Goal: Transaction & Acquisition: Purchase product/service

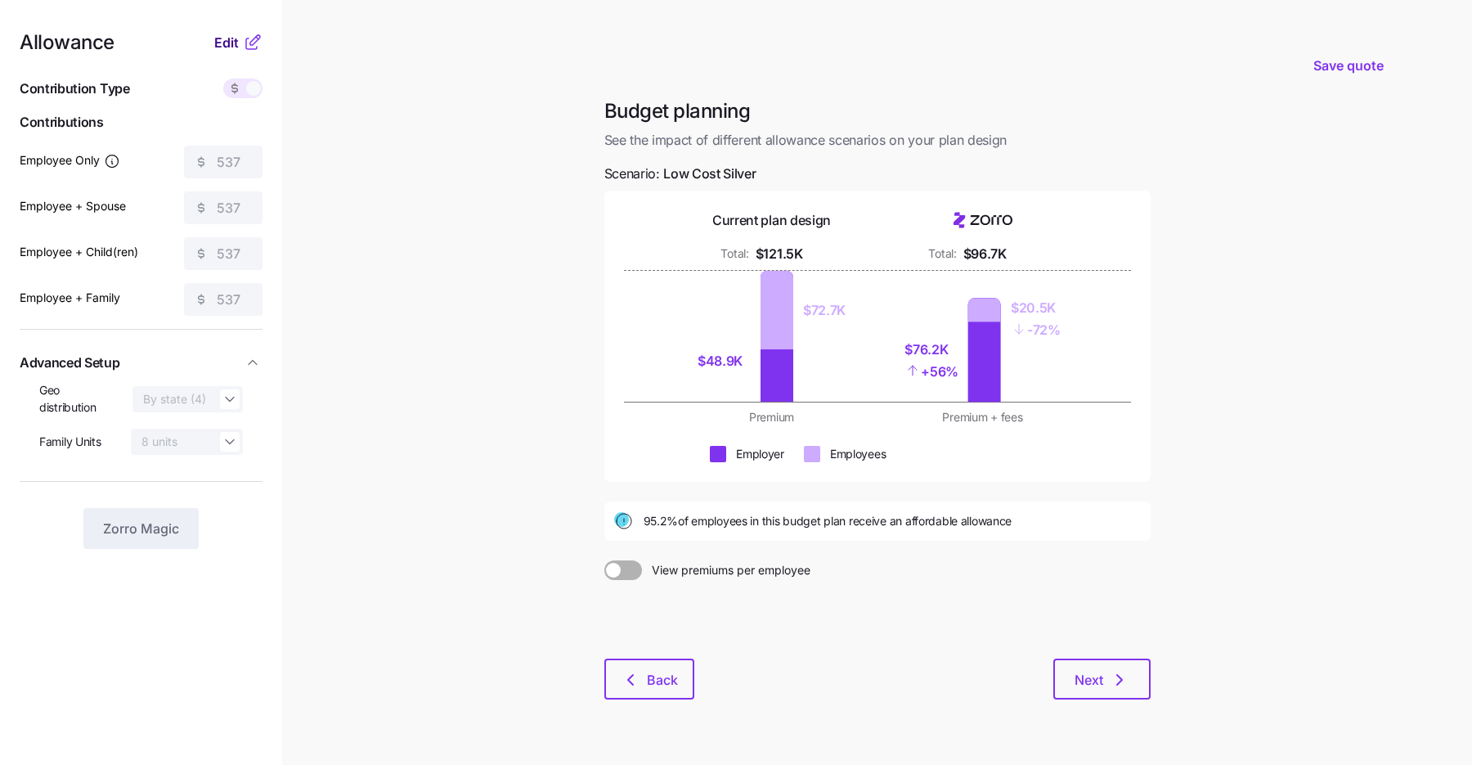
click at [241, 40] on button "Edit" at bounding box center [228, 43] width 29 height 20
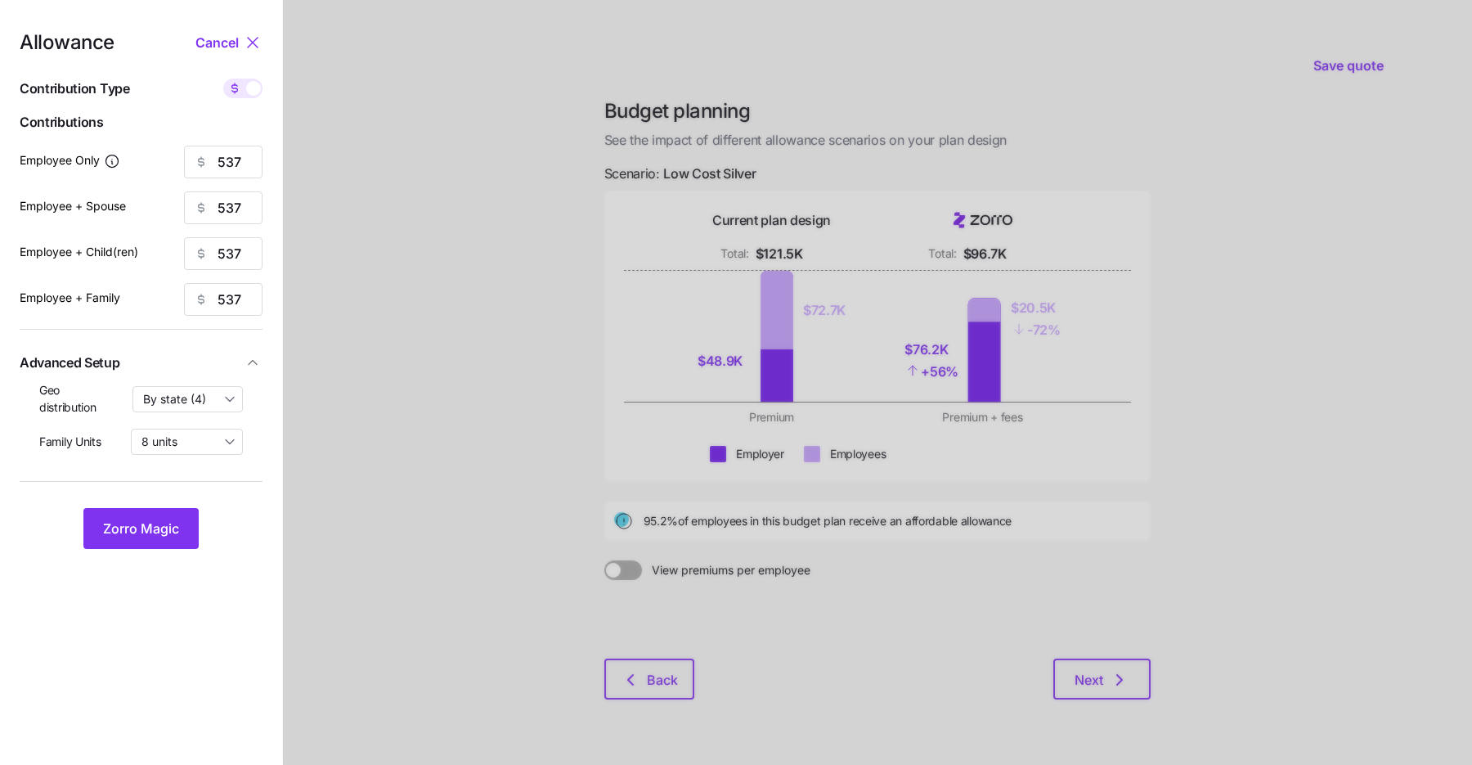
click at [245, 80] on span at bounding box center [234, 89] width 23 height 20
click at [223, 79] on input "checkbox" at bounding box center [223, 79] width 0 height 0
type input "97"
type input "49"
type input "58"
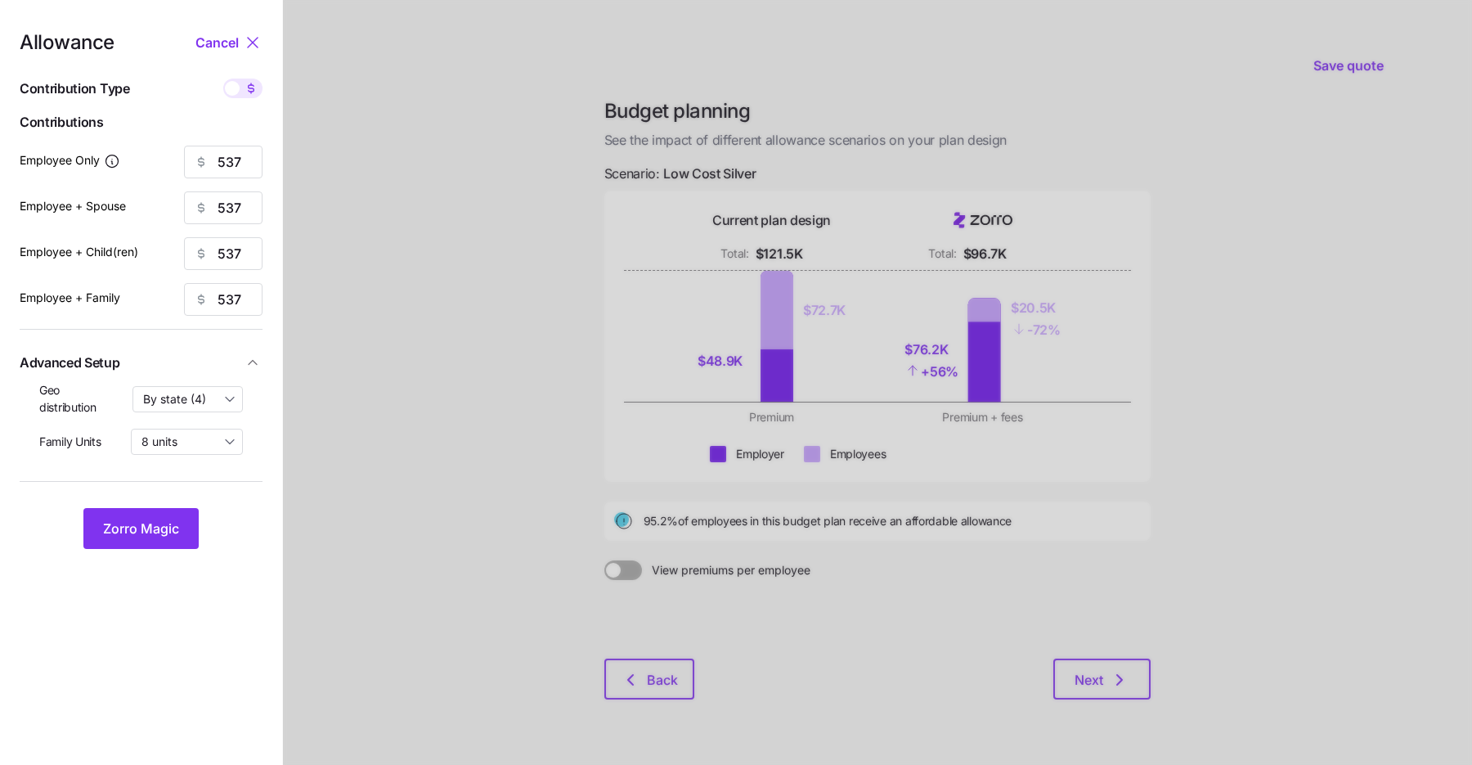
type input "36"
click at [249, 79] on span at bounding box center [251, 89] width 23 height 20
click at [223, 79] on input "checkbox" at bounding box center [223, 79] width 0 height 0
type input "537"
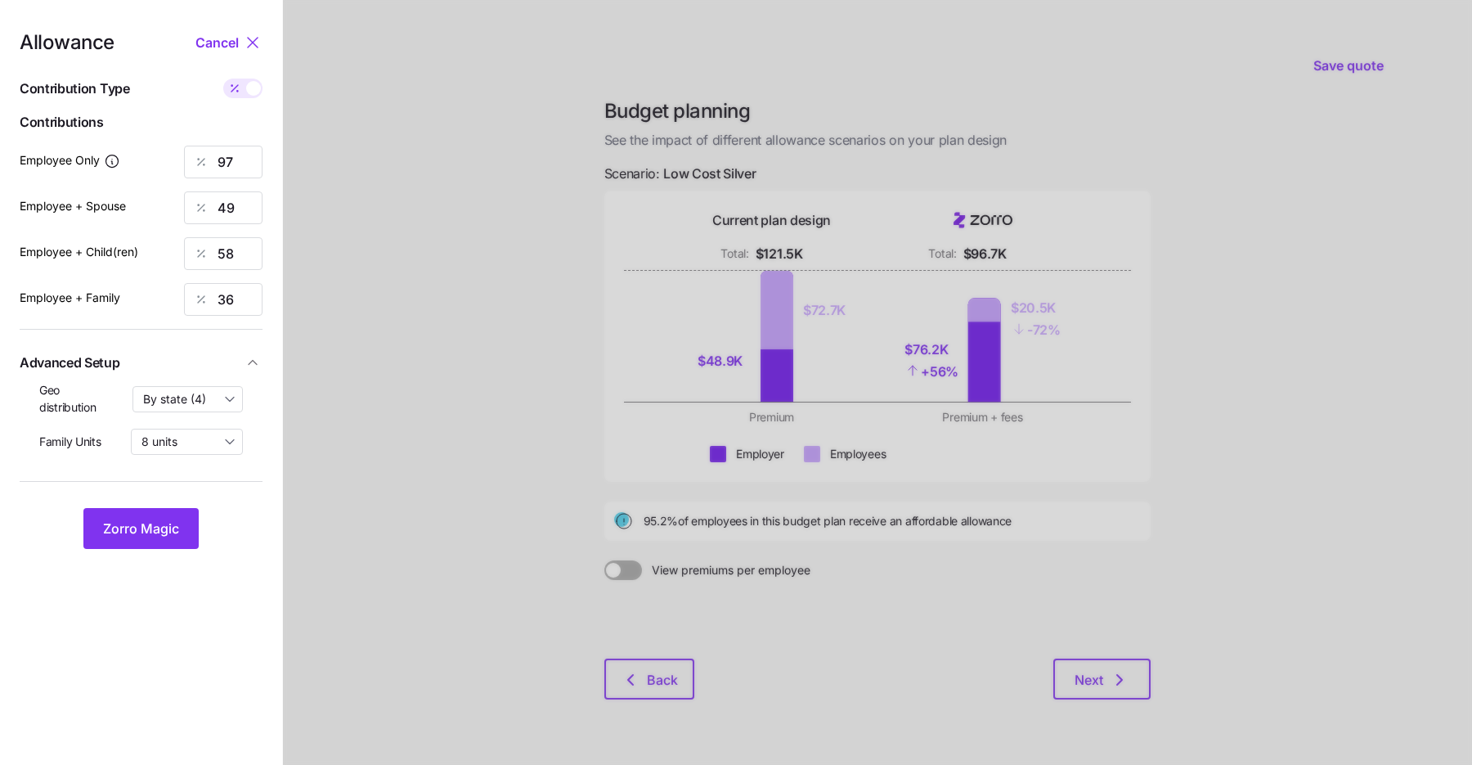
type input "537"
click at [145, 512] on button "Zorro Magic" at bounding box center [140, 528] width 115 height 41
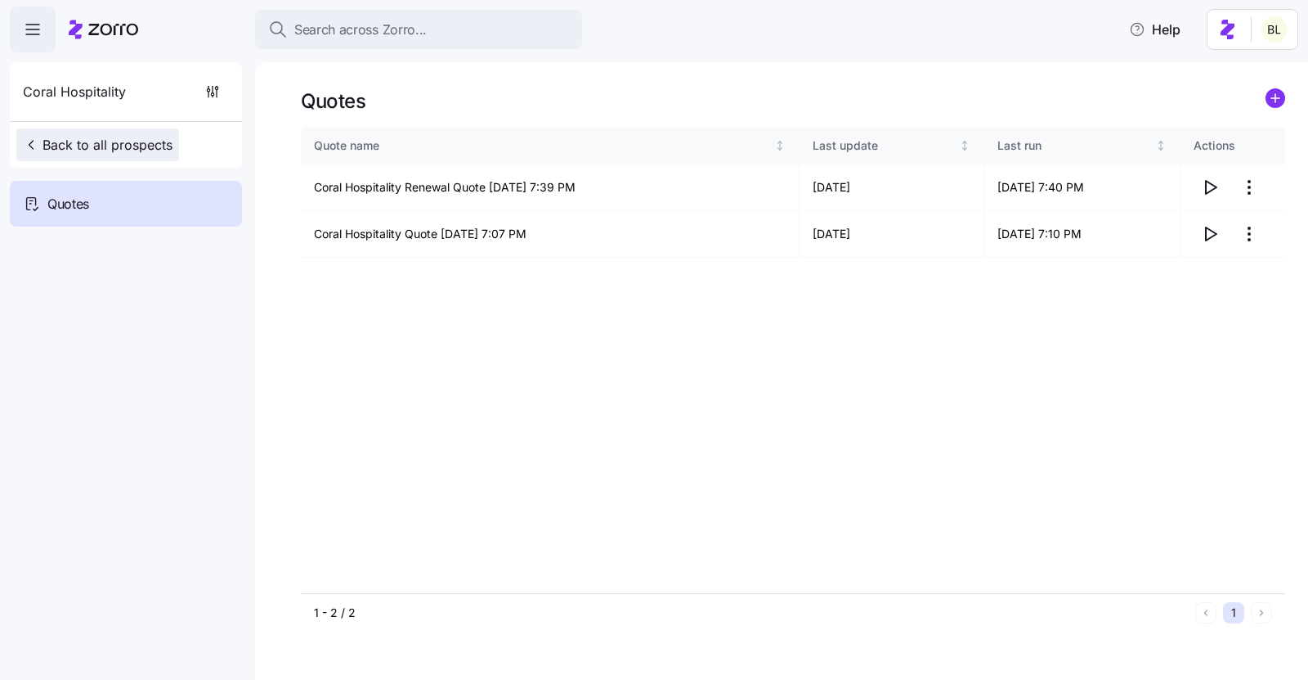
click at [98, 140] on span "Back to all prospects" at bounding box center [98, 145] width 150 height 20
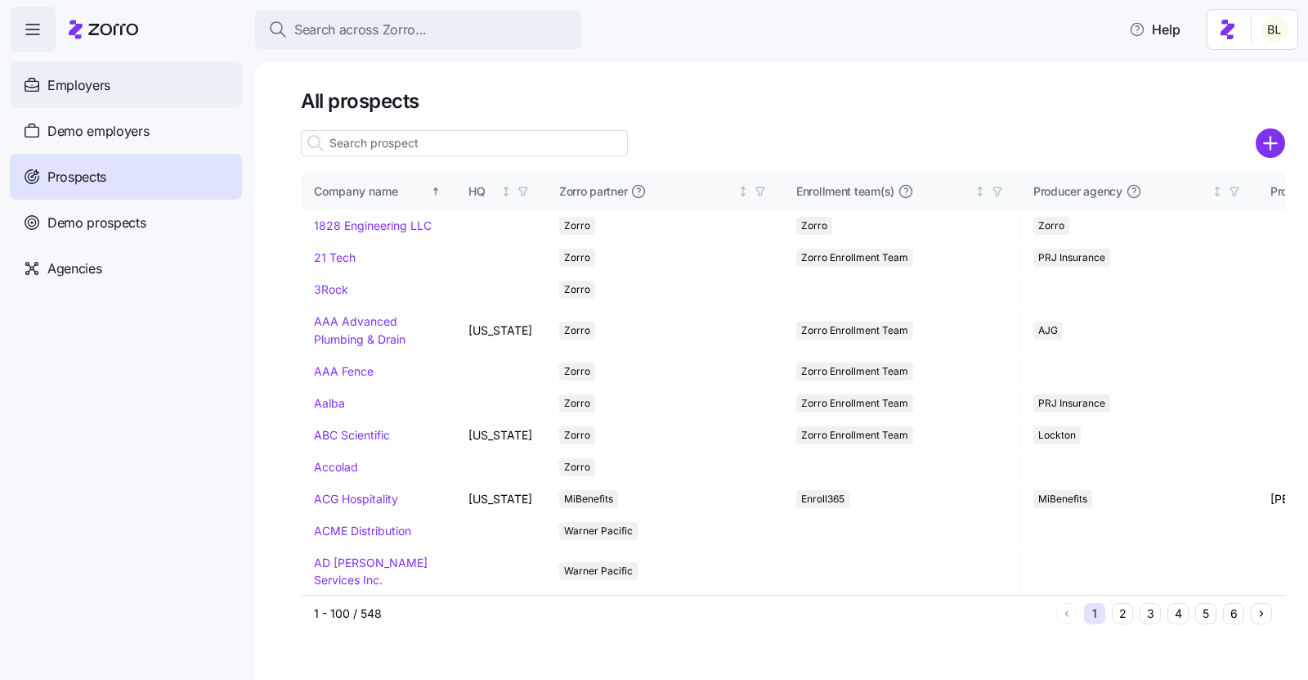
click at [98, 82] on span "Employers" at bounding box center [78, 85] width 63 height 20
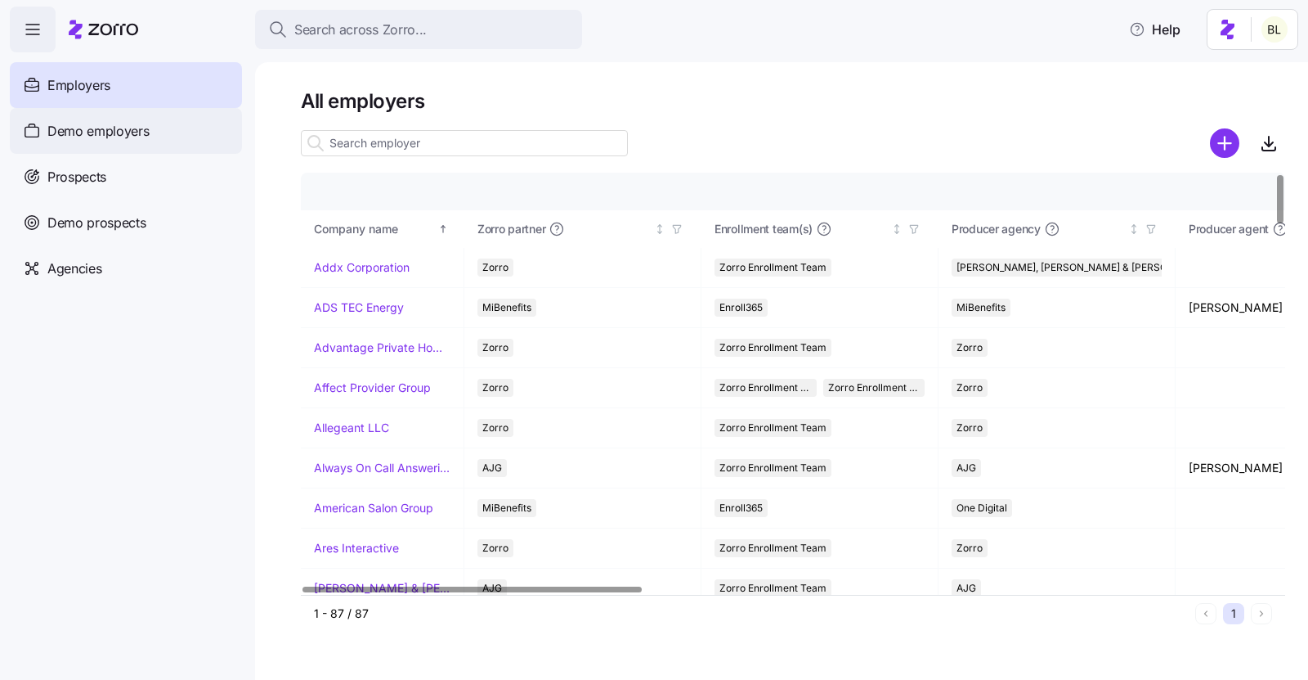
click at [137, 132] on span "Demo employers" at bounding box center [98, 131] width 102 height 20
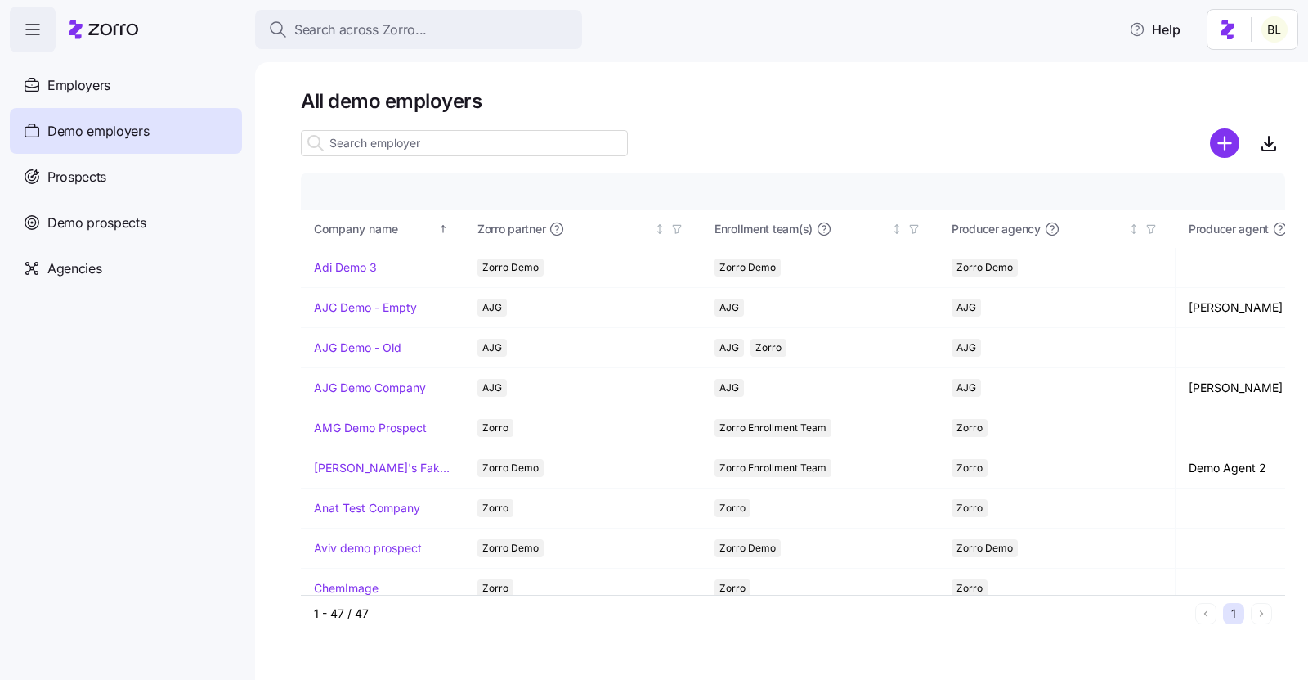
click at [398, 147] on input at bounding box center [464, 143] width 327 height 26
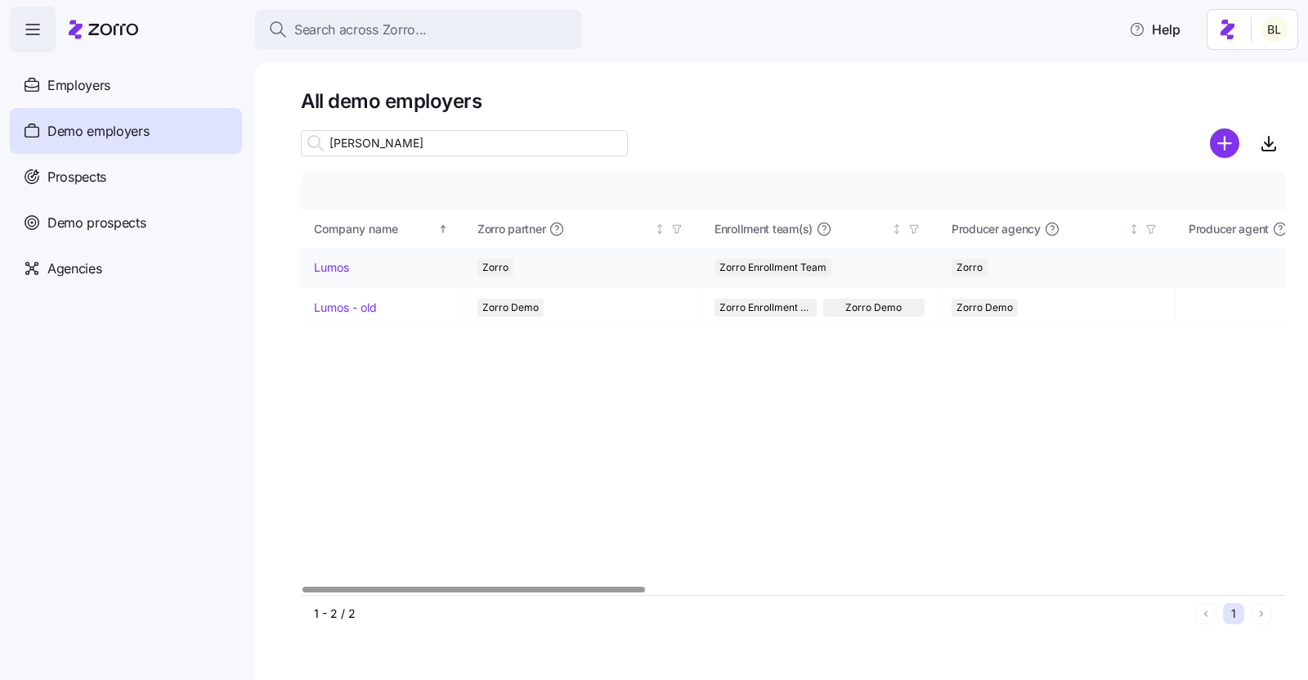
type input "lum"
click at [335, 264] on link "Lumos" at bounding box center [331, 267] width 35 height 16
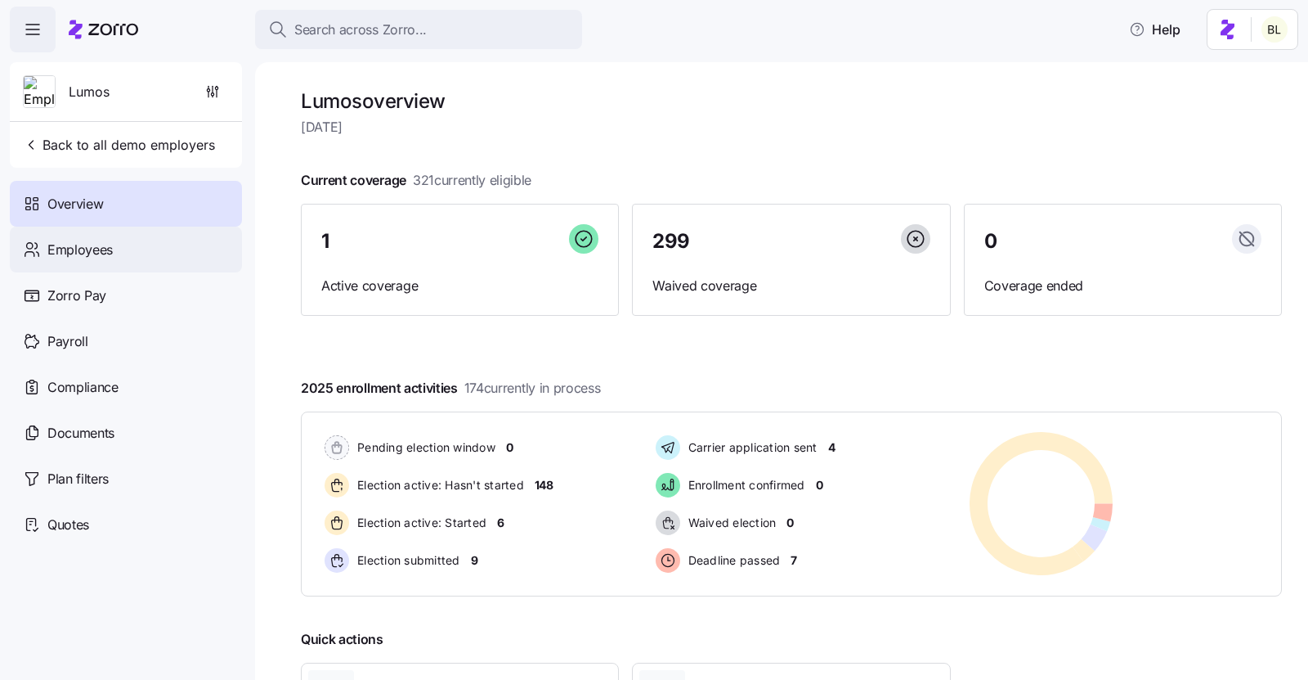
click at [97, 252] on span "Employees" at bounding box center [79, 250] width 65 height 20
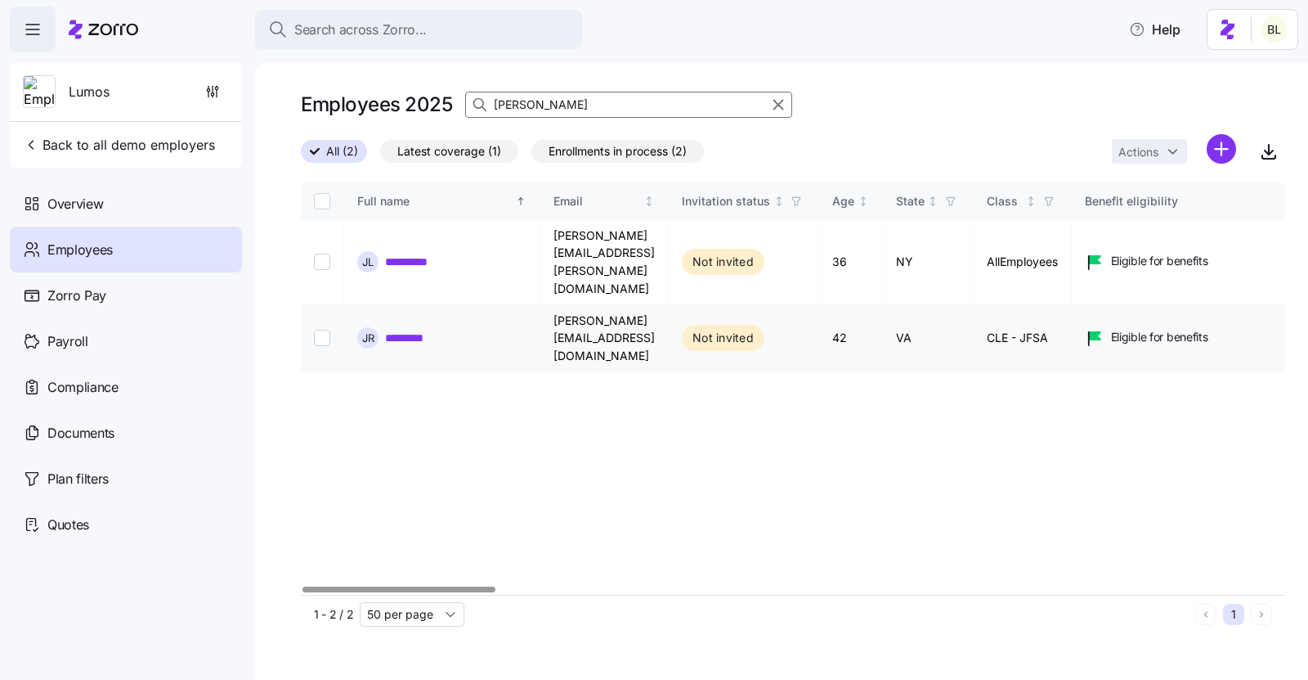
click at [419, 330] on link "*********" at bounding box center [413, 338] width 56 height 16
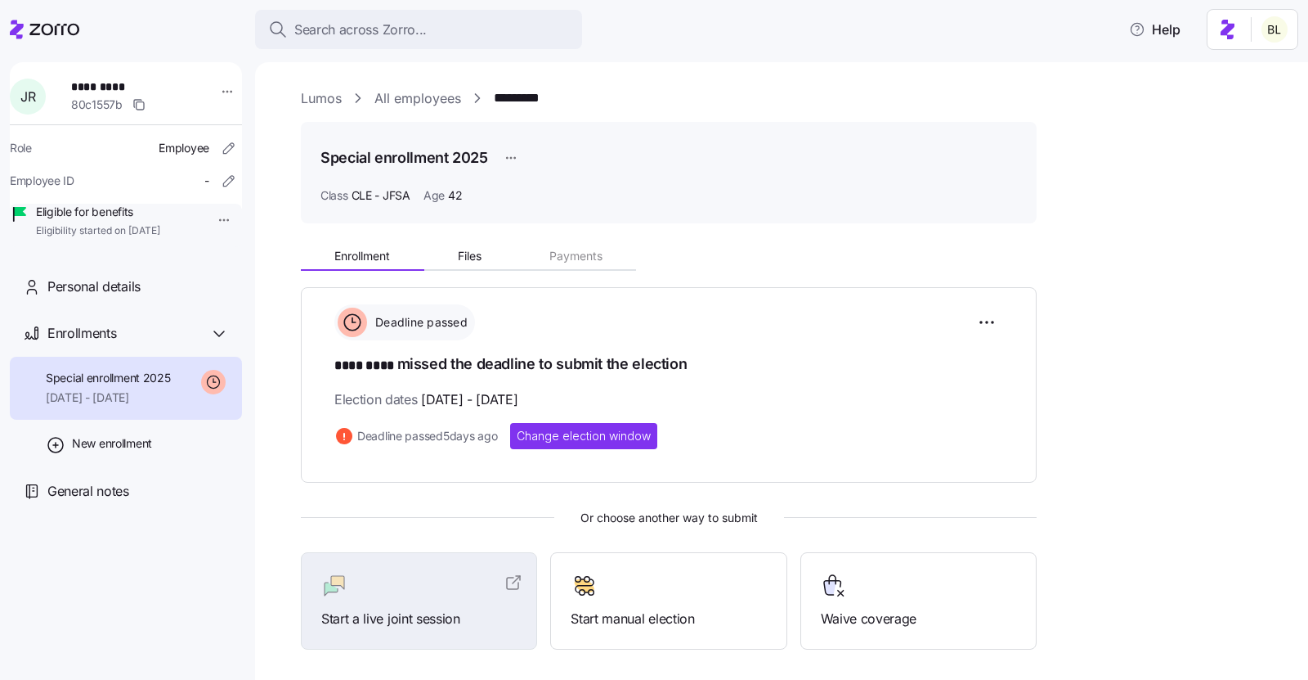
scroll to position [65, 0]
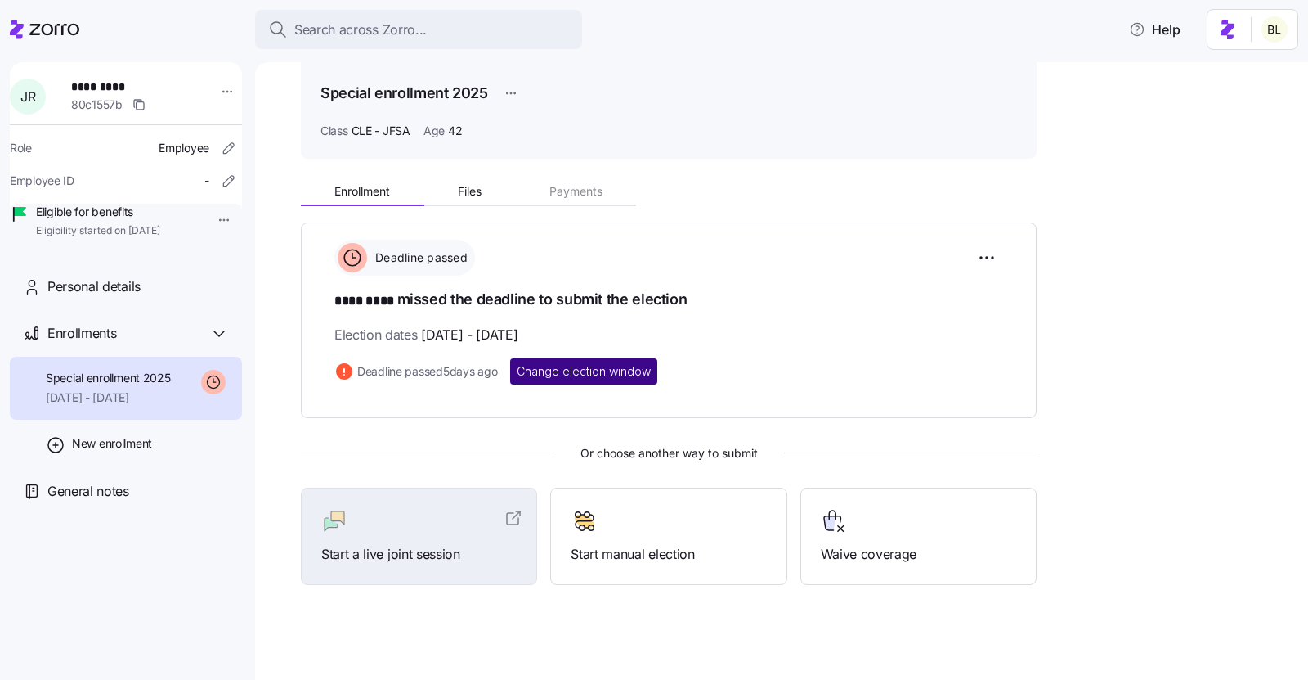
click at [563, 363] on span "Change election window" at bounding box center [584, 371] width 134 height 16
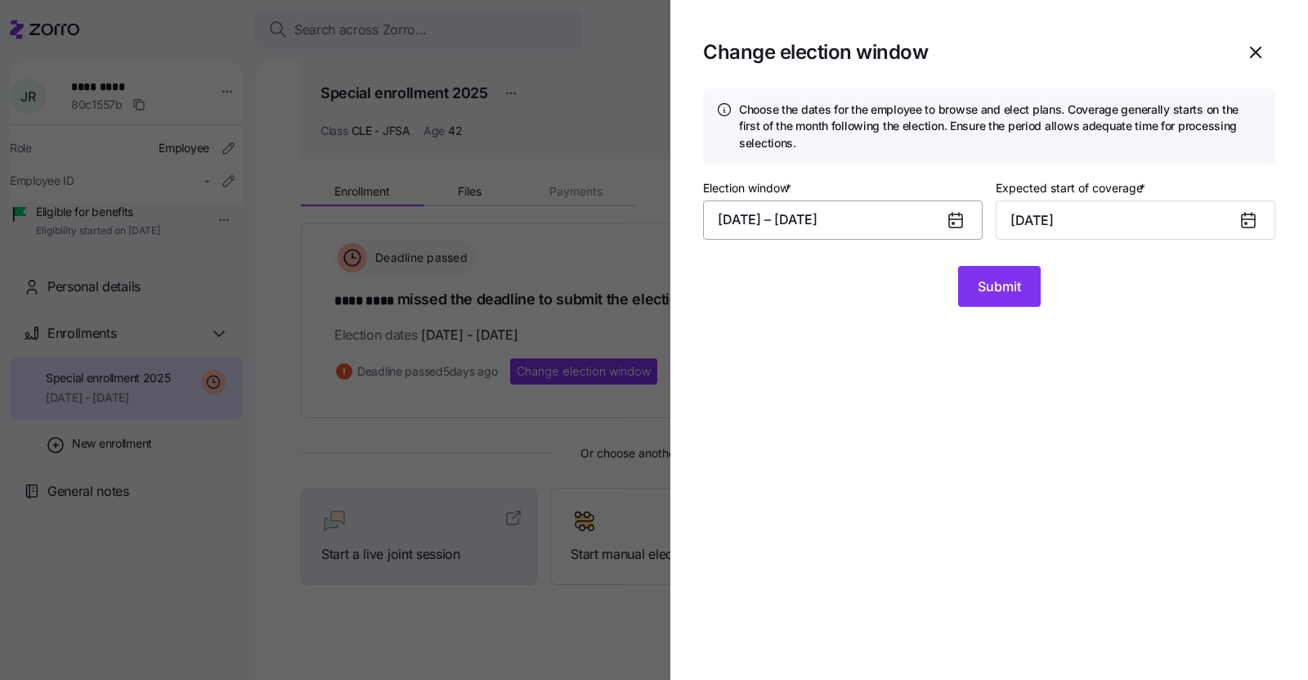
click at [756, 215] on button "08/05/2025 – 08/15/2025" at bounding box center [843, 219] width 280 height 39
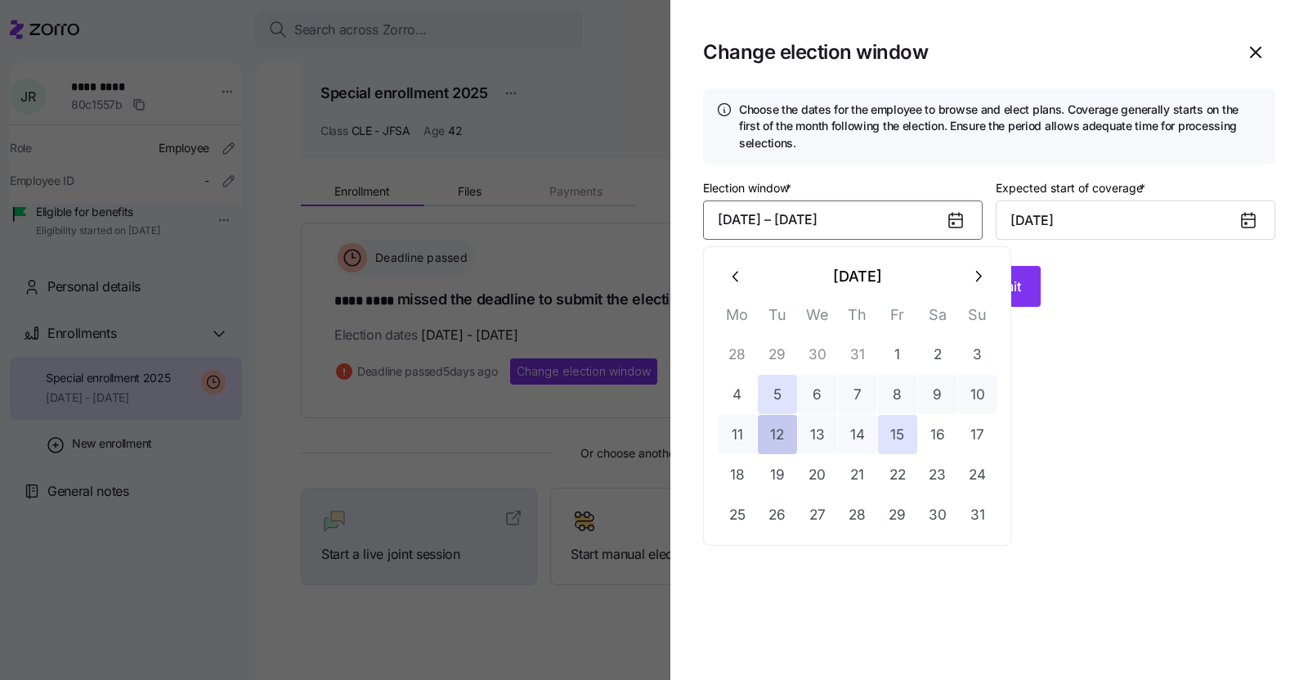
click at [773, 433] on button "12" at bounding box center [777, 434] width 39 height 39
click at [943, 476] on button "23" at bounding box center [937, 474] width 39 height 39
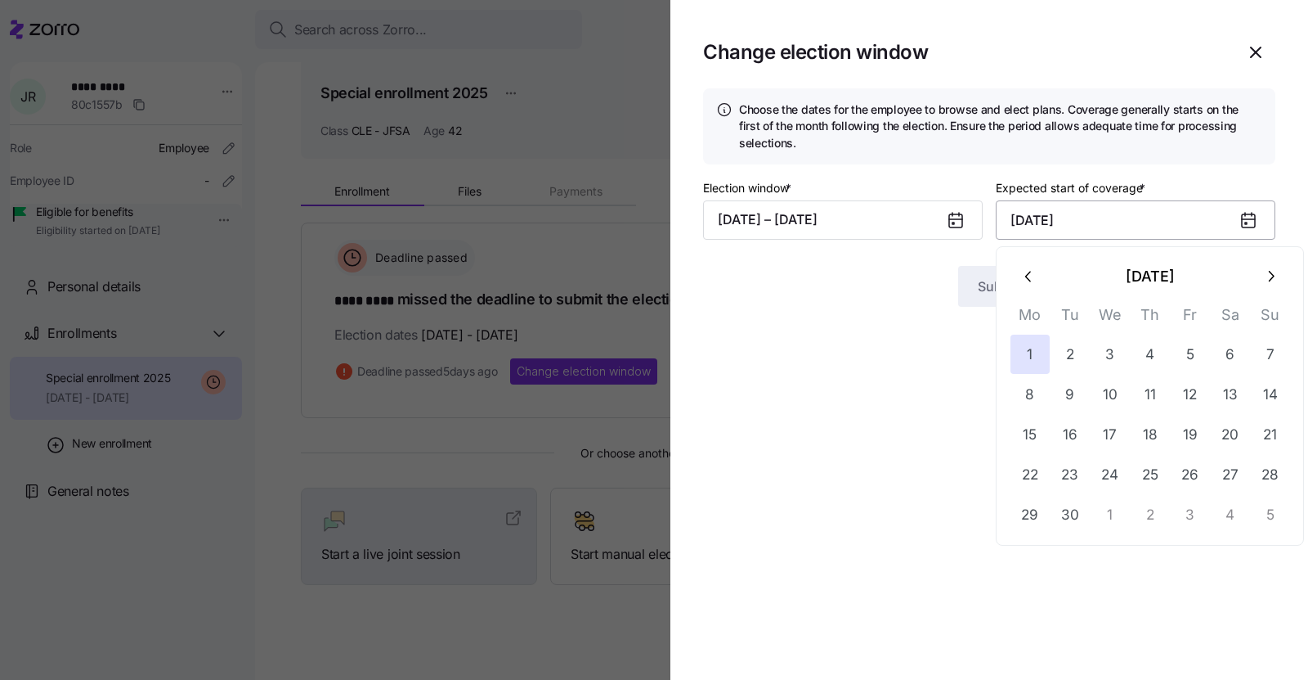
click at [1074, 216] on input "September 1, 2025" at bounding box center [1136, 219] width 280 height 39
click at [1267, 280] on icon "button" at bounding box center [1271, 276] width 18 height 18
click at [1111, 353] on button "1" at bounding box center [1110, 353] width 39 height 39
type input "October 1, 2025"
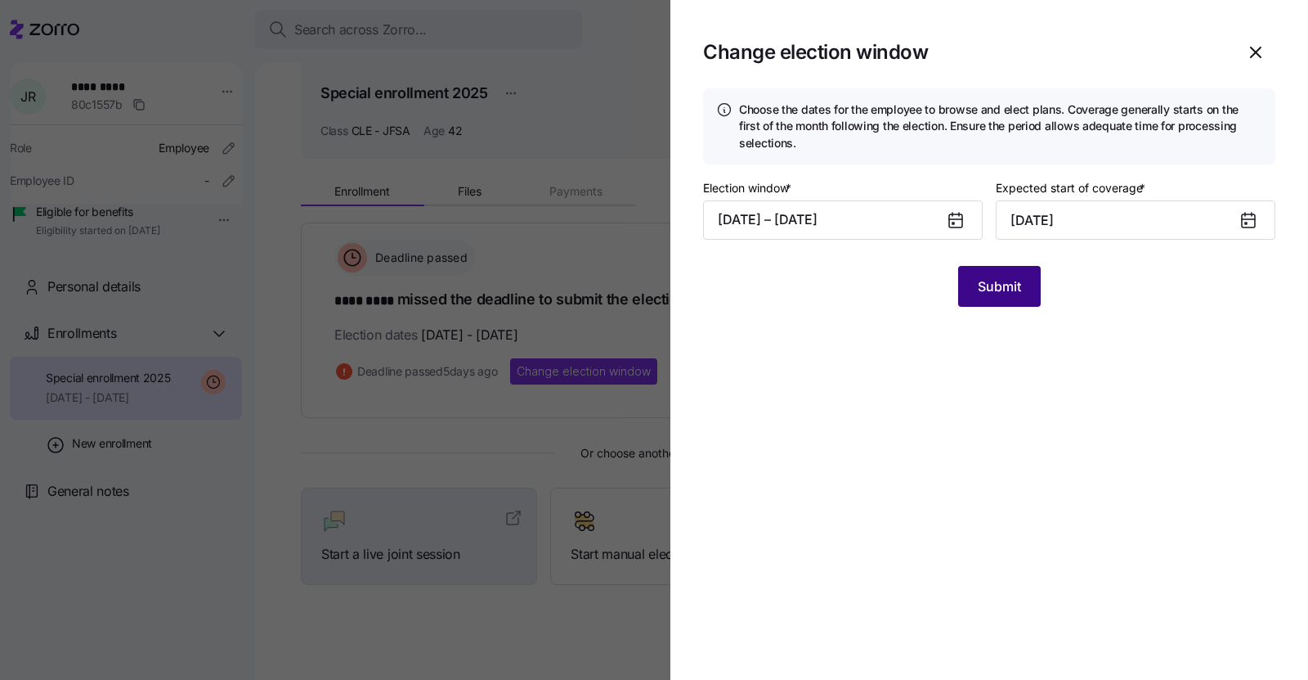
click at [1002, 276] on button "Submit" at bounding box center [999, 286] width 83 height 41
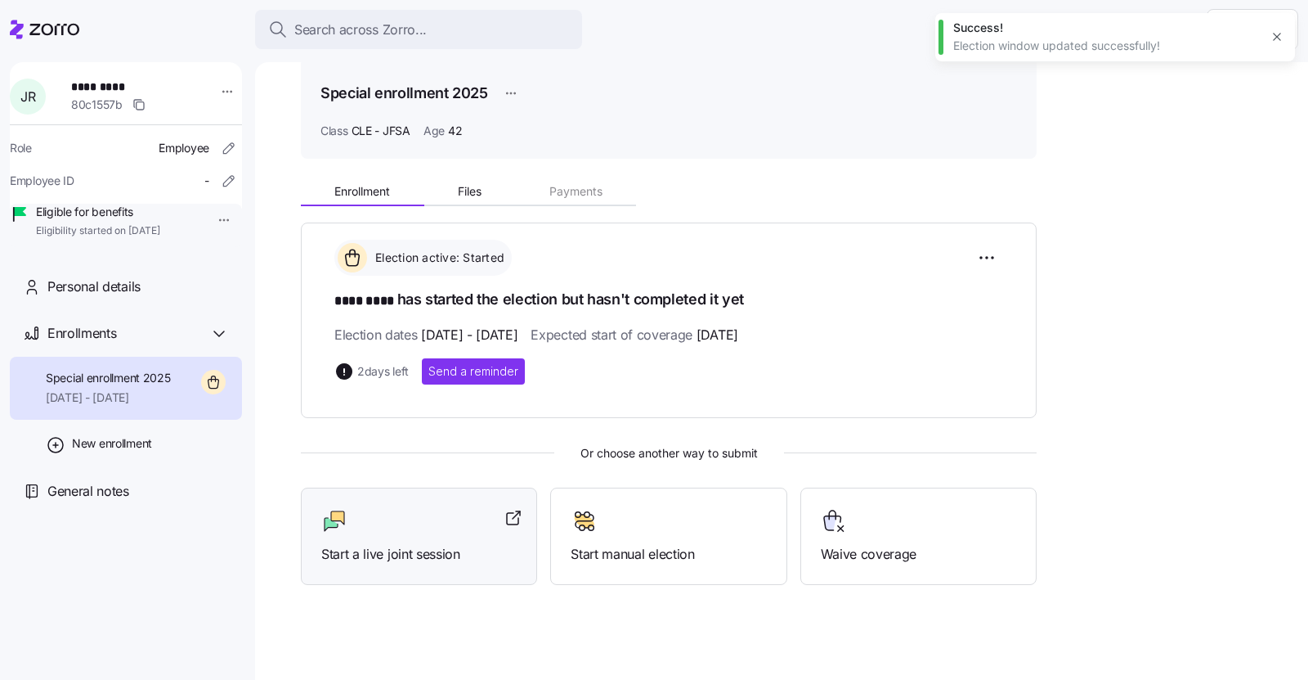
click at [443, 513] on div at bounding box center [418, 521] width 195 height 26
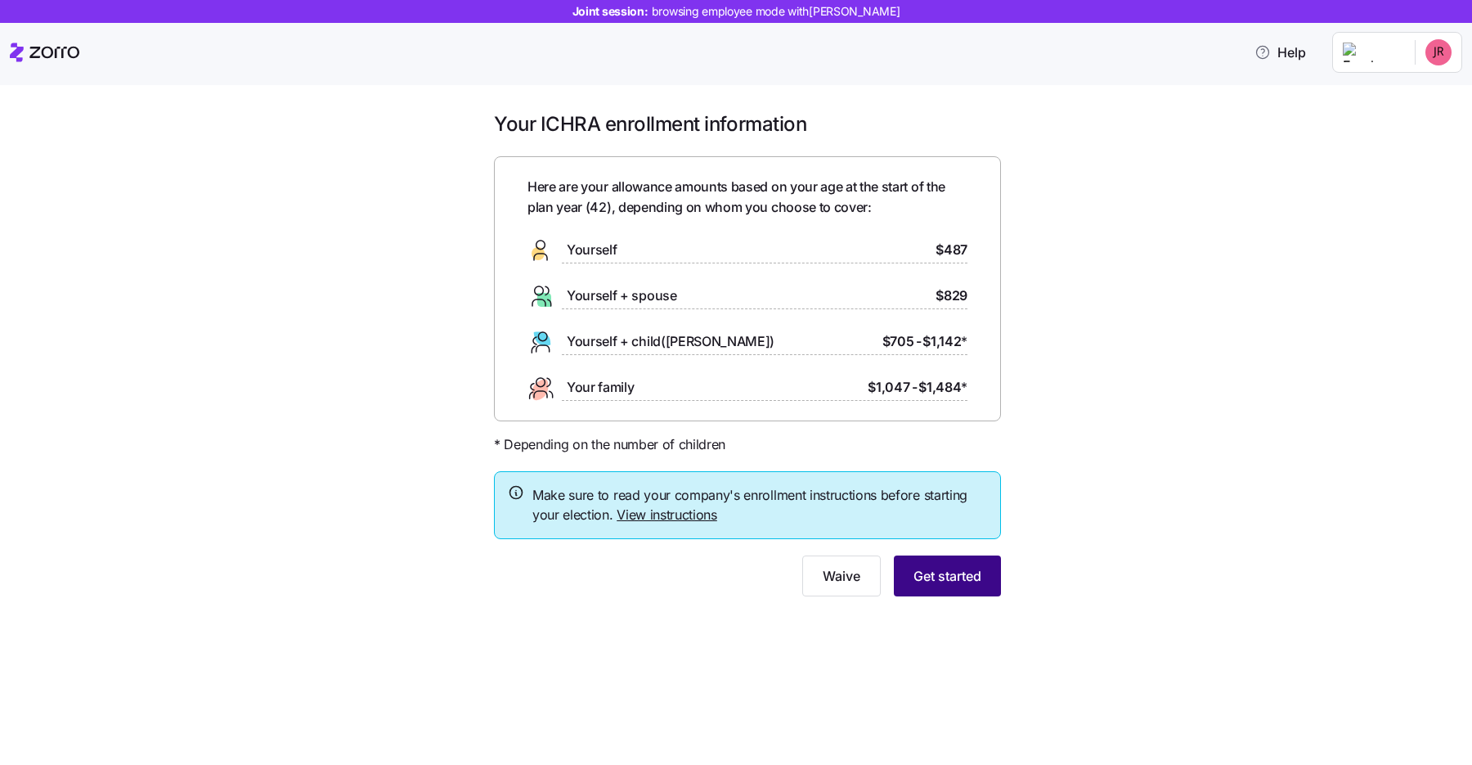
click at [927, 561] on button "Get started" at bounding box center [947, 575] width 107 height 41
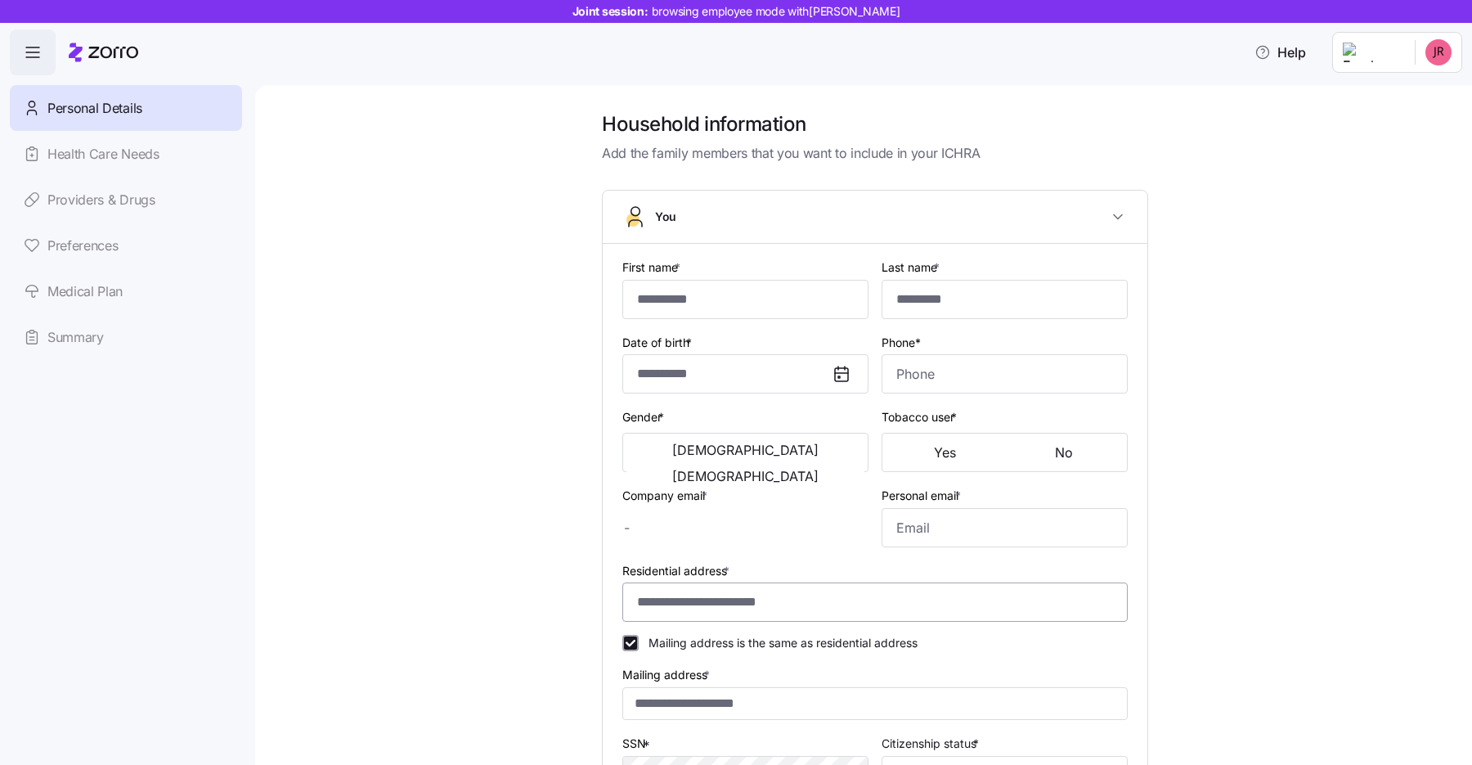
type input "****"
type input "[PERSON_NAME][EMAIL_ADDRESS][DOMAIN_NAME]"
type input "[EMAIL_ADDRESS][DOMAIN_NAME]"
type input "**********"
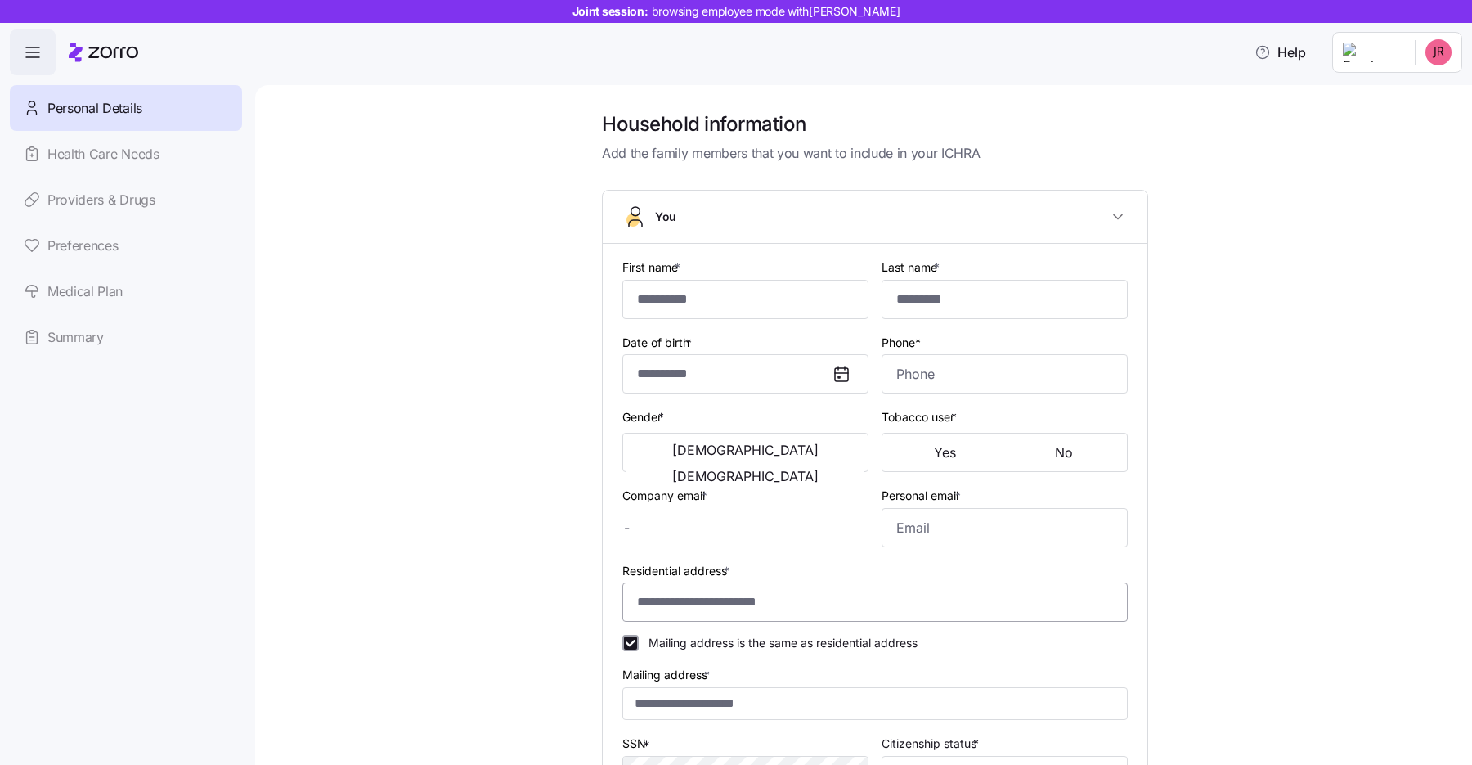
checkbox input "true"
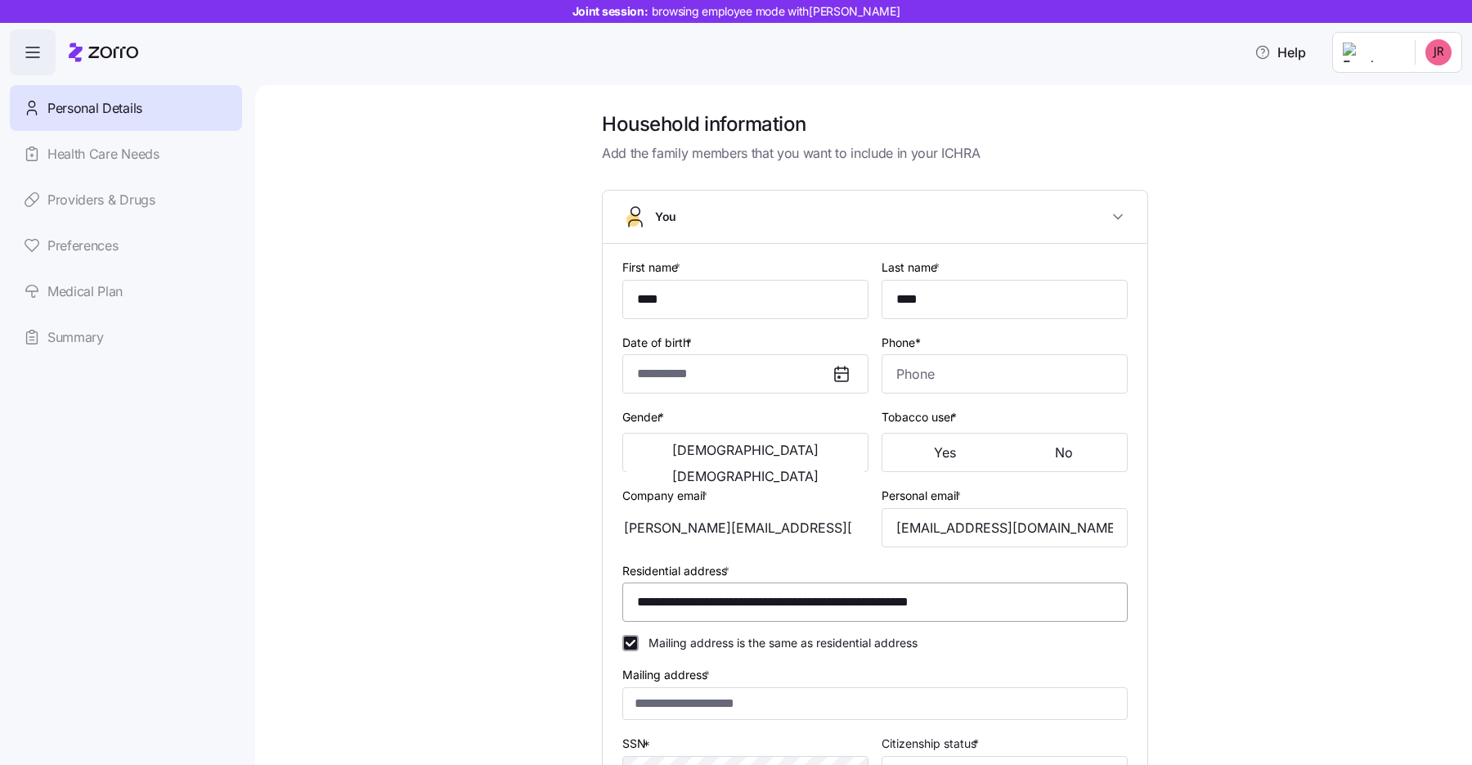
type input "**********"
type input "[PHONE_NUMBER]"
type input "[DEMOGRAPHIC_DATA] citizen"
type input "Married"
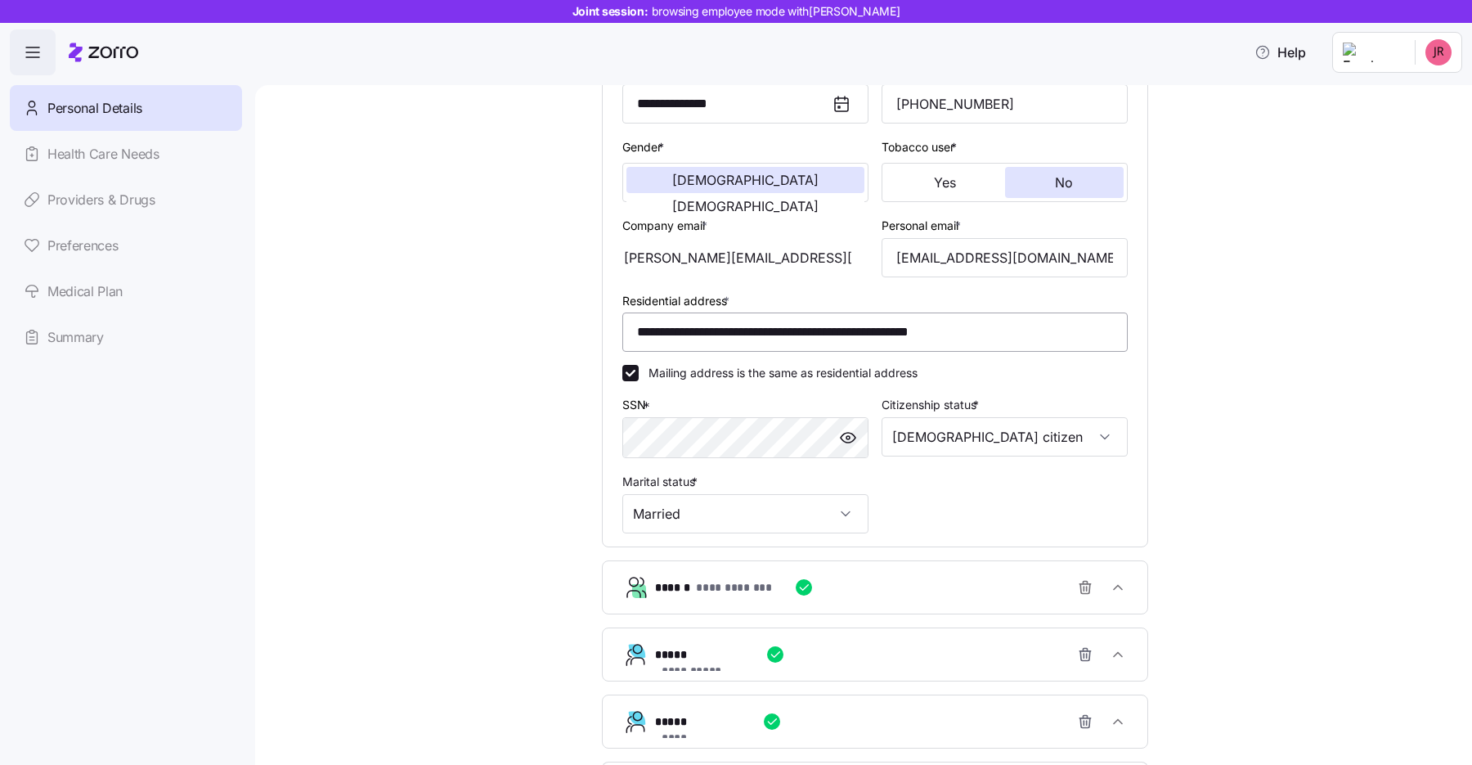
scroll to position [284, 0]
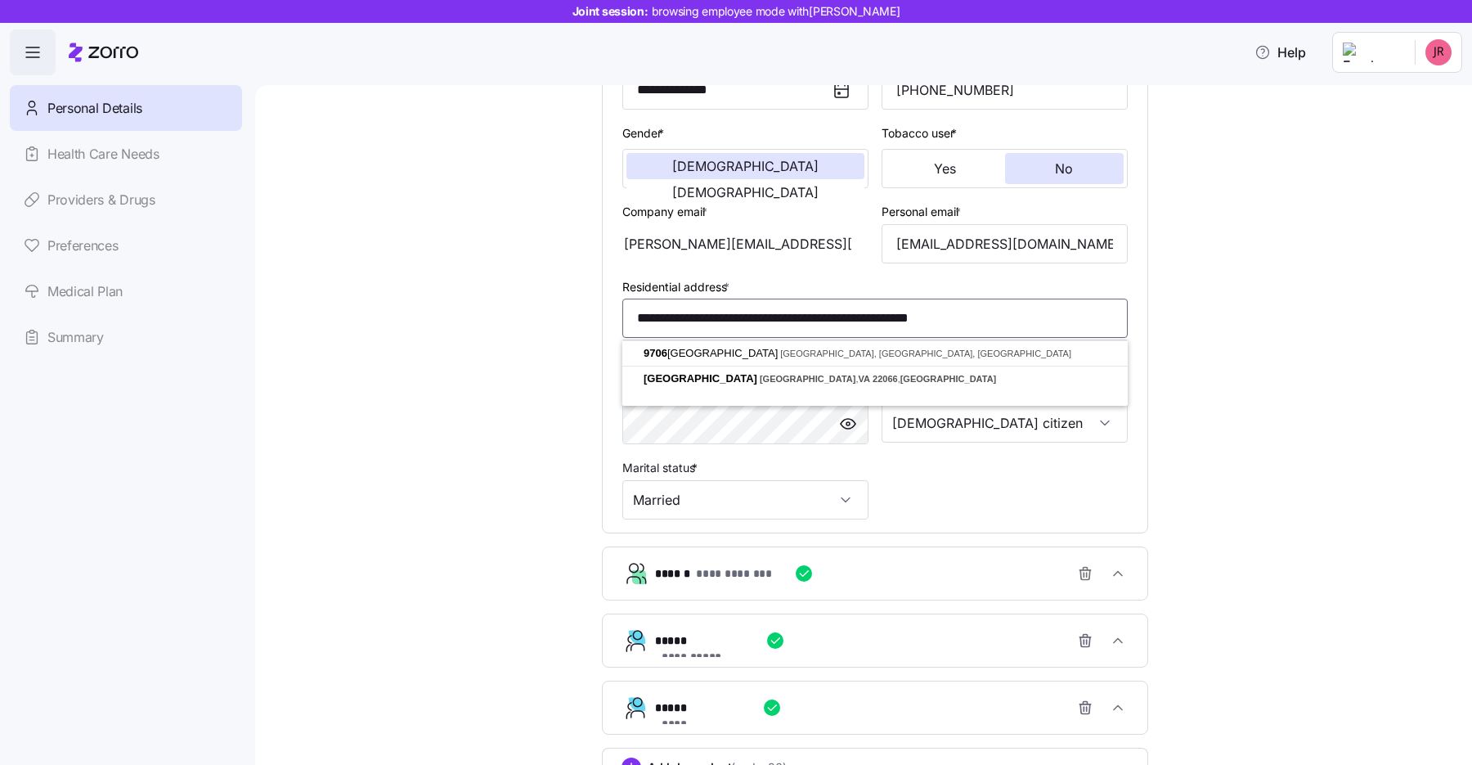
drag, startPoint x: 994, startPoint y: 322, endPoint x: 633, endPoint y: 316, distance: 360.7
click at [633, 316] on input "**********" at bounding box center [874, 317] width 505 height 39
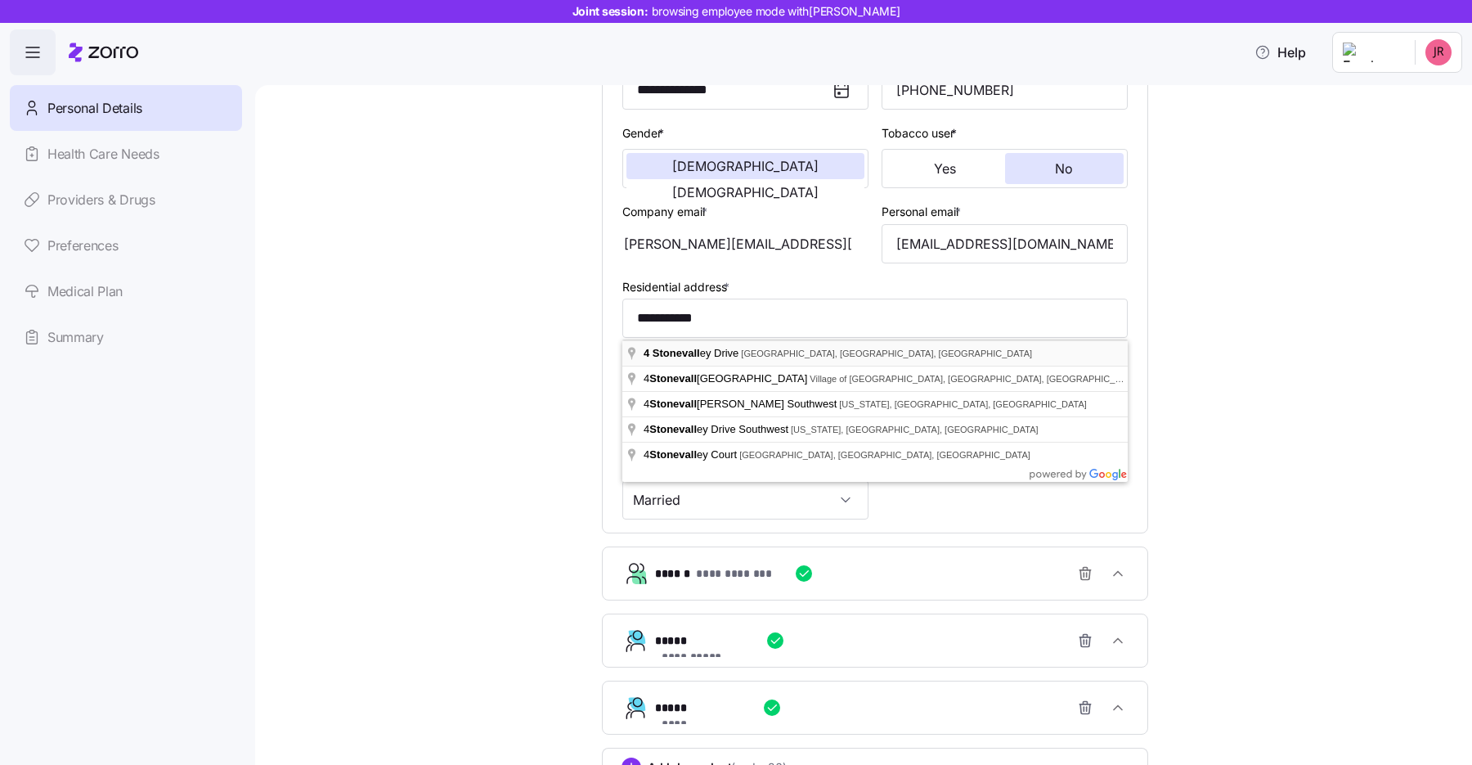
type input "**********"
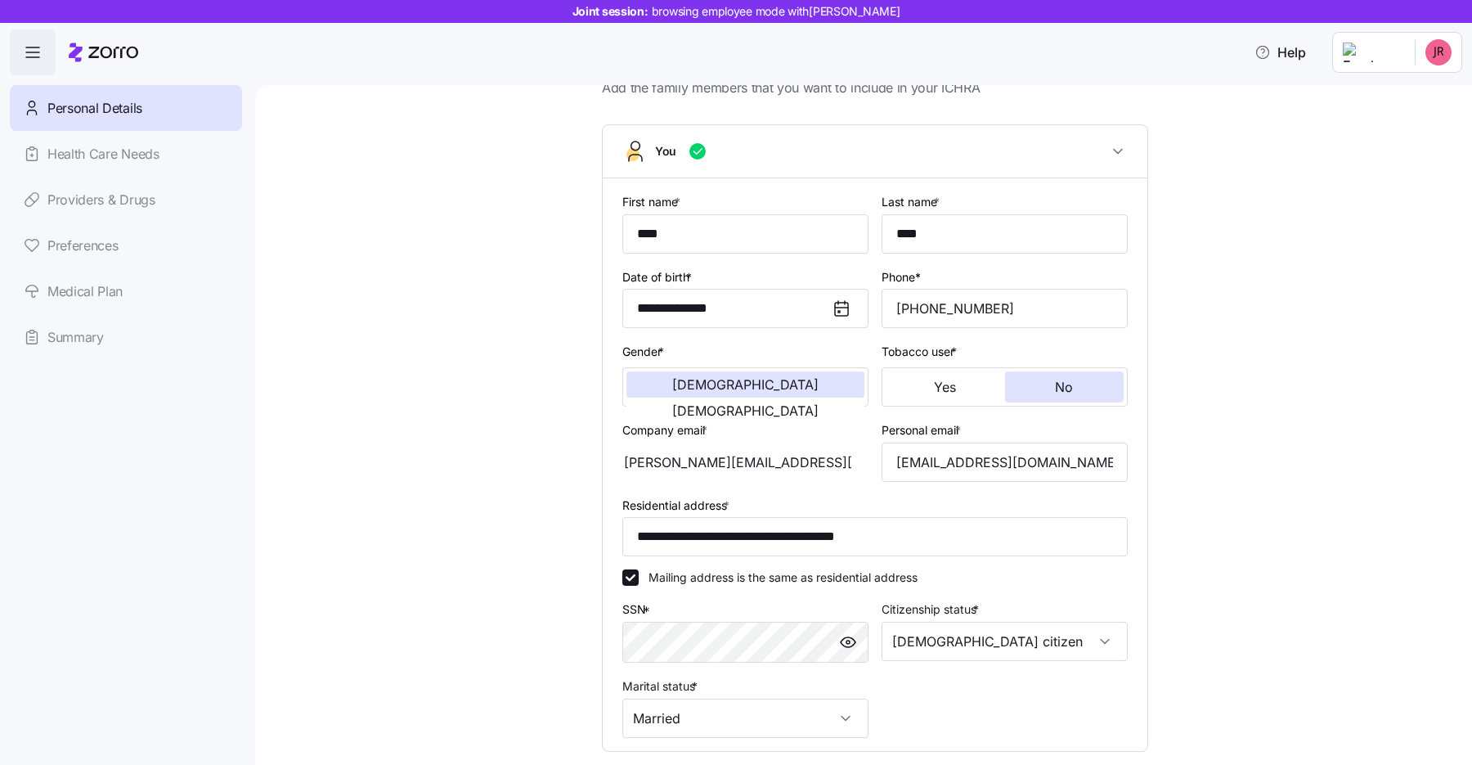
scroll to position [43, 0]
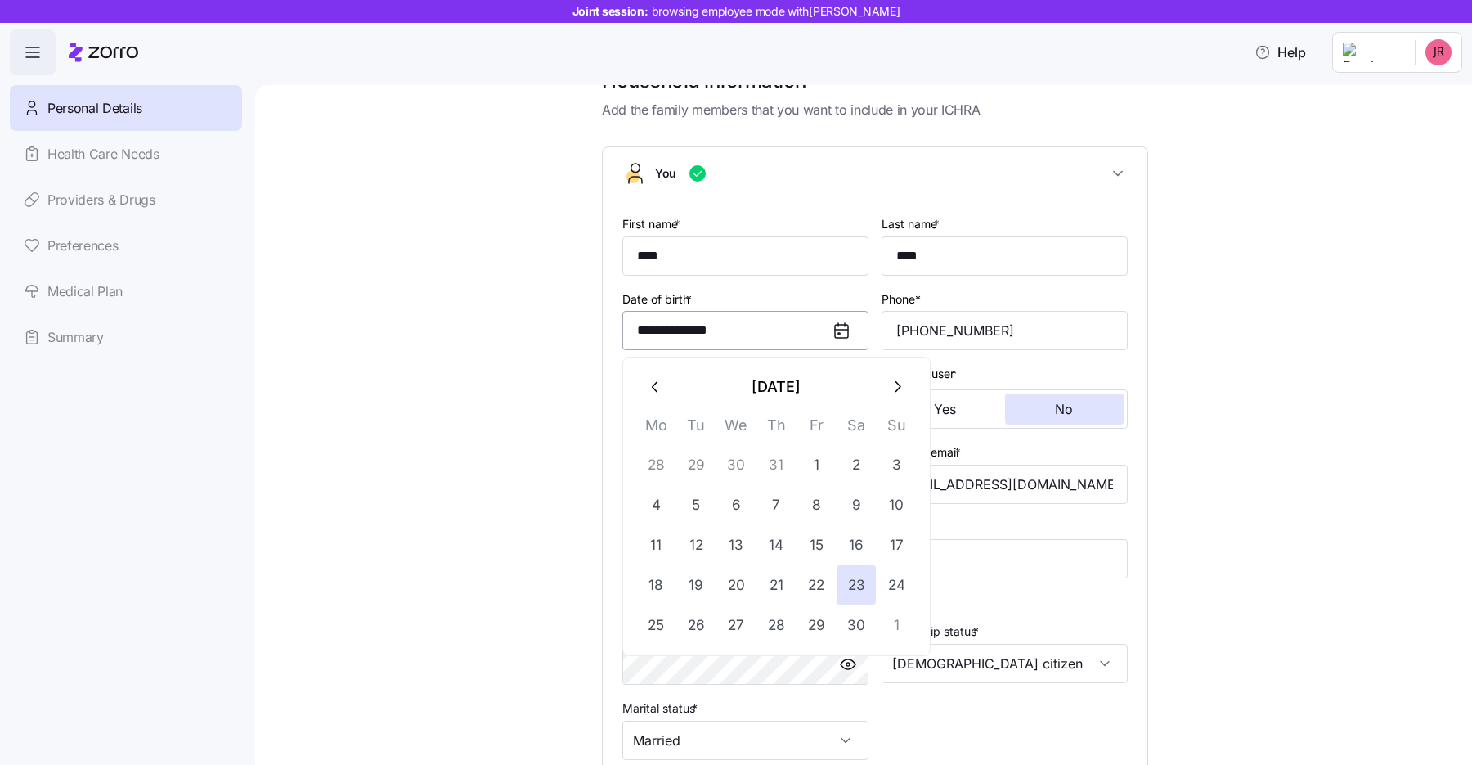
click at [735, 330] on input "**********" at bounding box center [745, 330] width 246 height 39
type input "**********"
click at [1193, 321] on div "**********" at bounding box center [875, 584] width 1148 height 1033
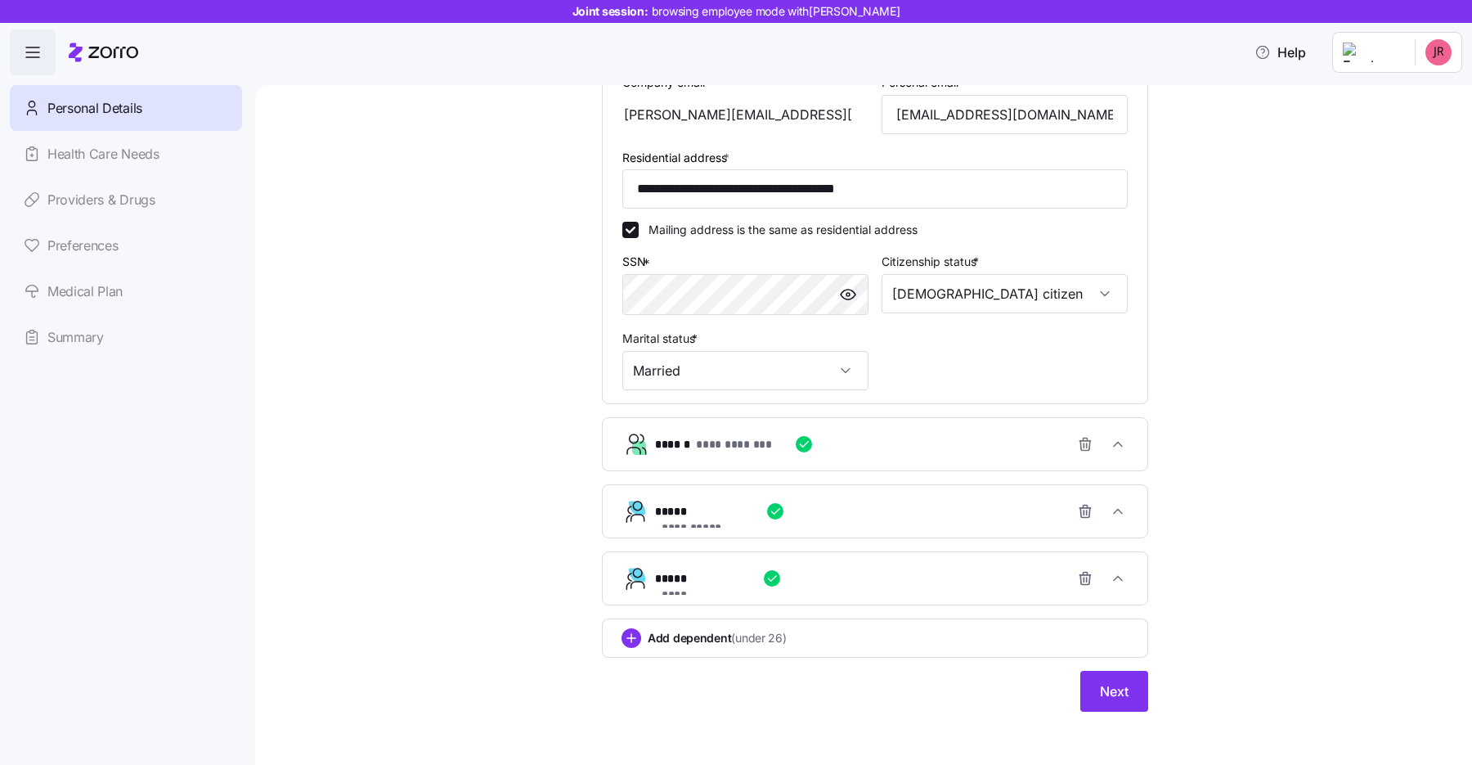
scroll to position [418, 0]
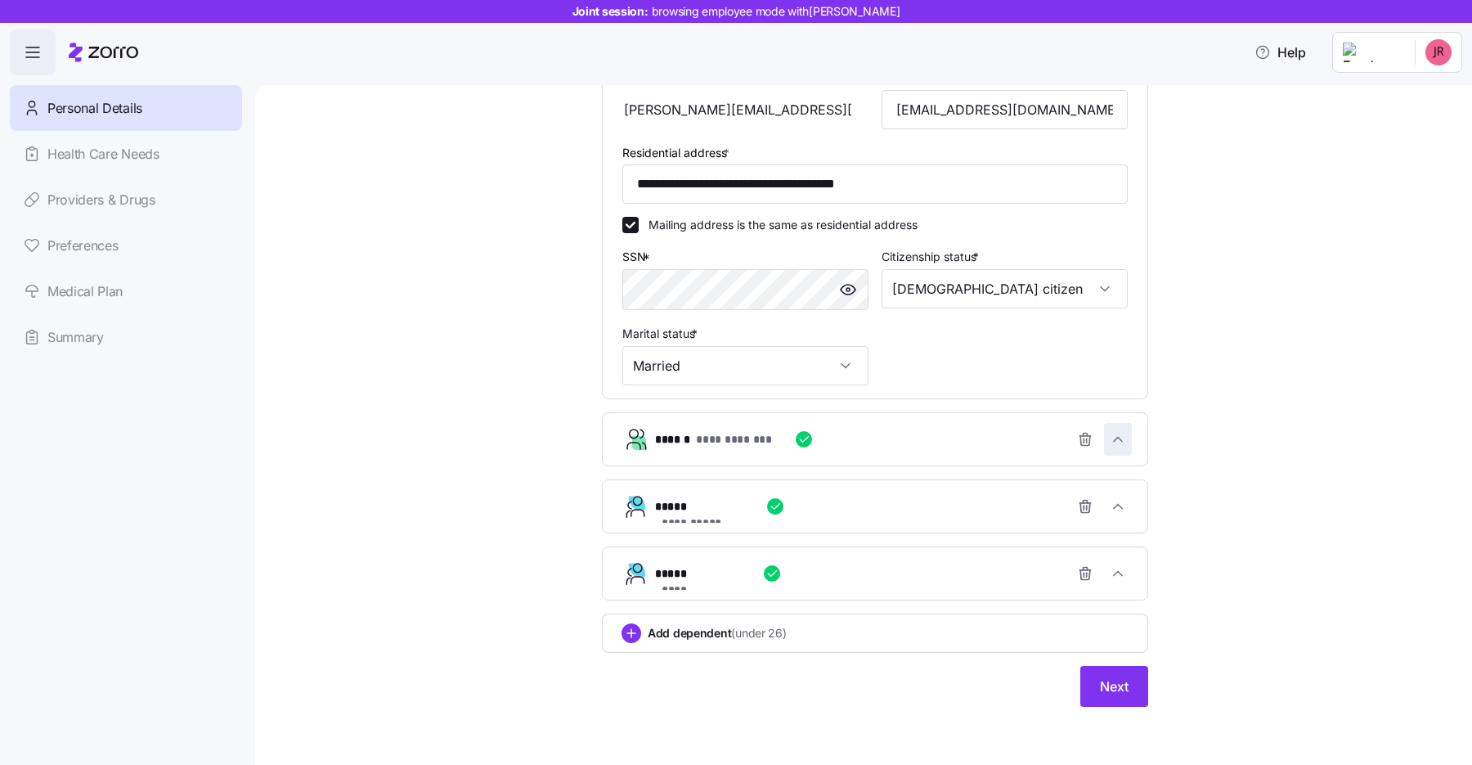
click at [1113, 436] on icon "button" at bounding box center [1118, 439] width 16 height 16
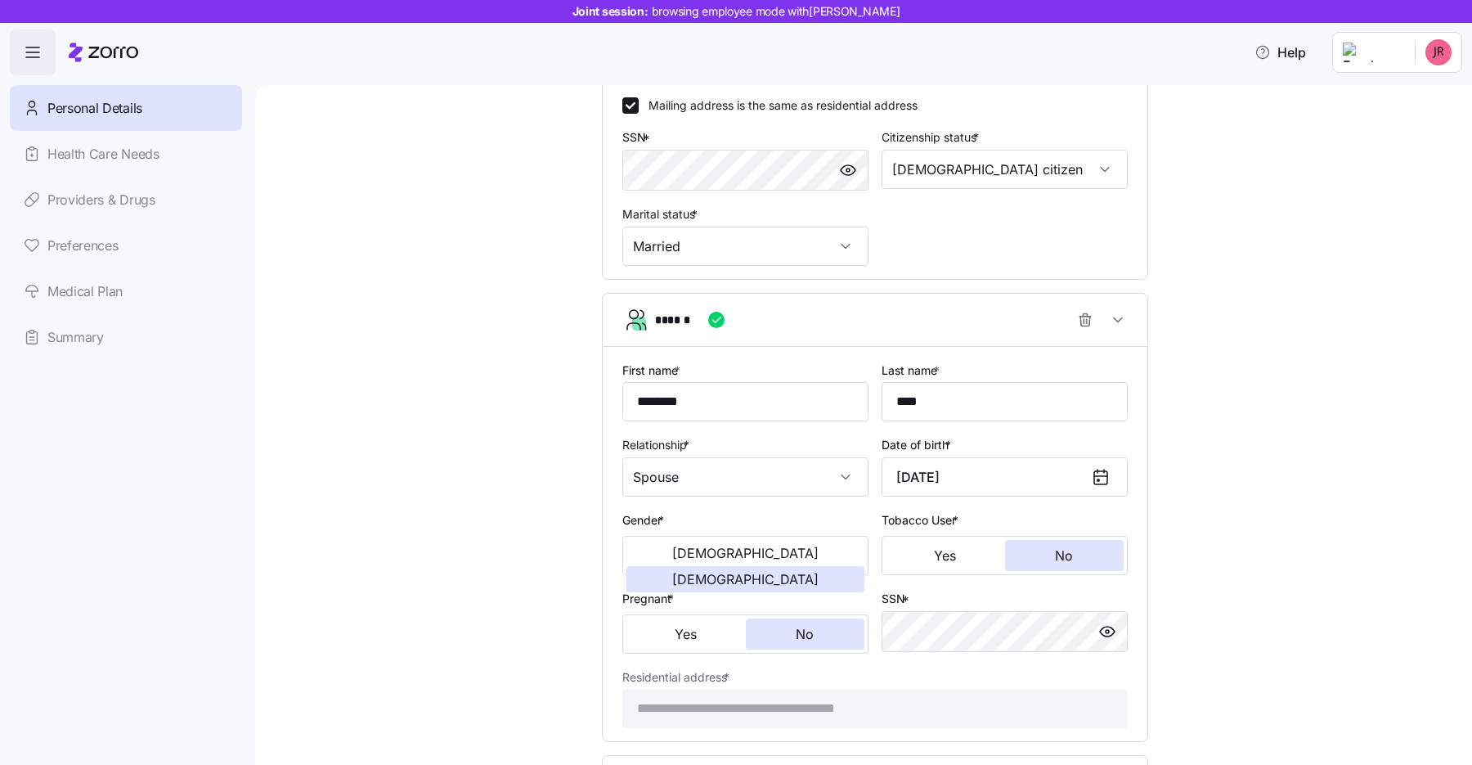
scroll to position [582, 0]
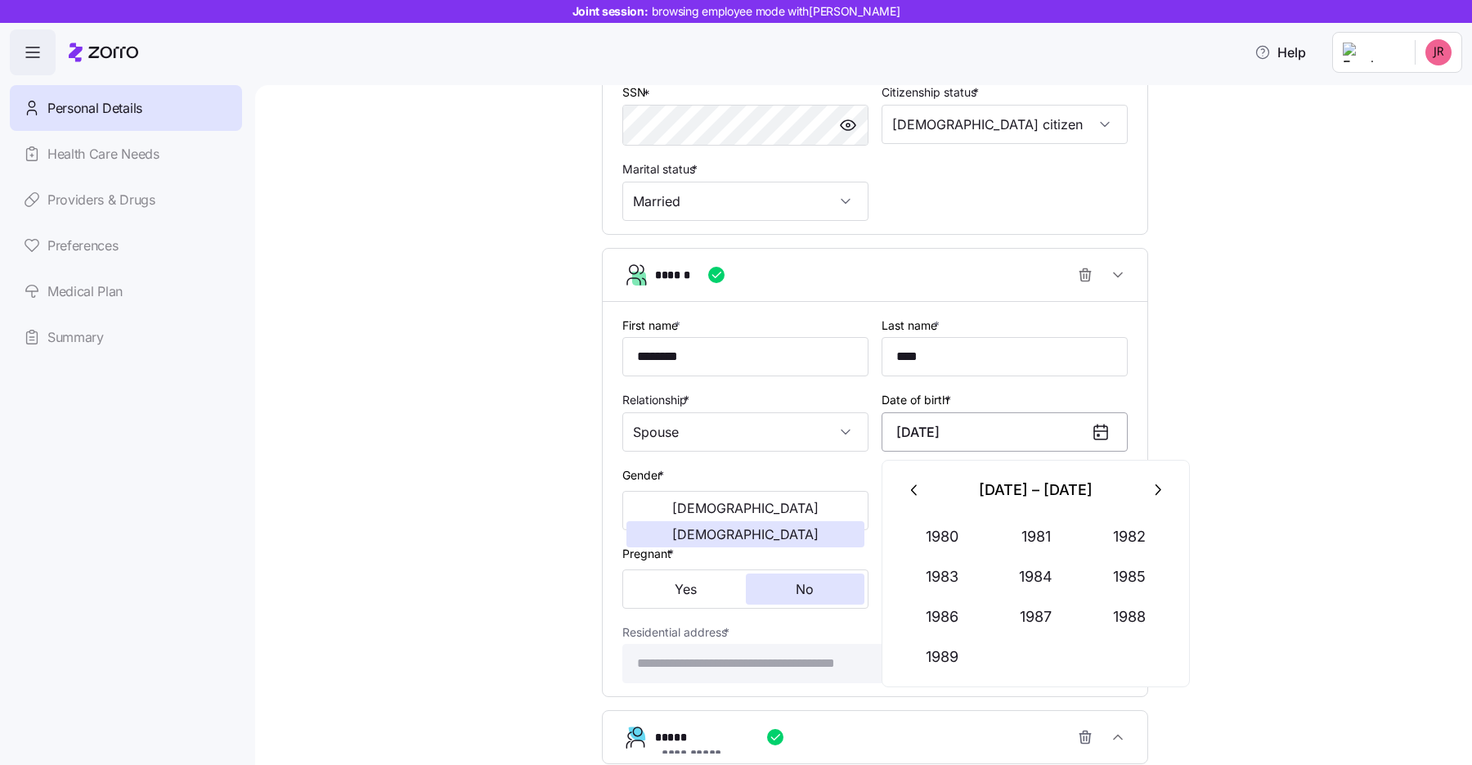
click at [1019, 439] on input "[DATE]" at bounding box center [1005, 431] width 246 height 39
type input "[DATE]"
click at [1238, 420] on div "**********" at bounding box center [875, 243] width 1148 height 1428
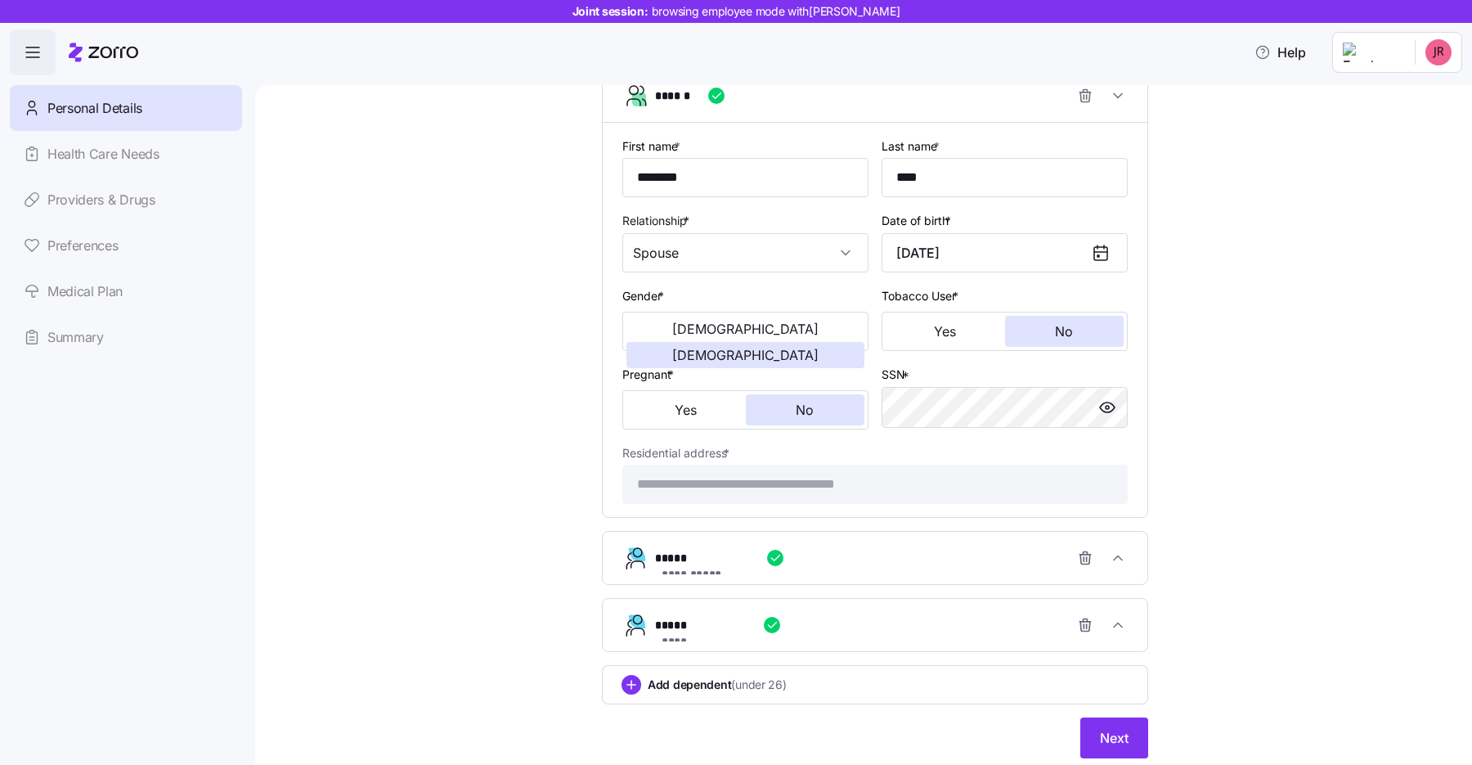
scroll to position [815, 0]
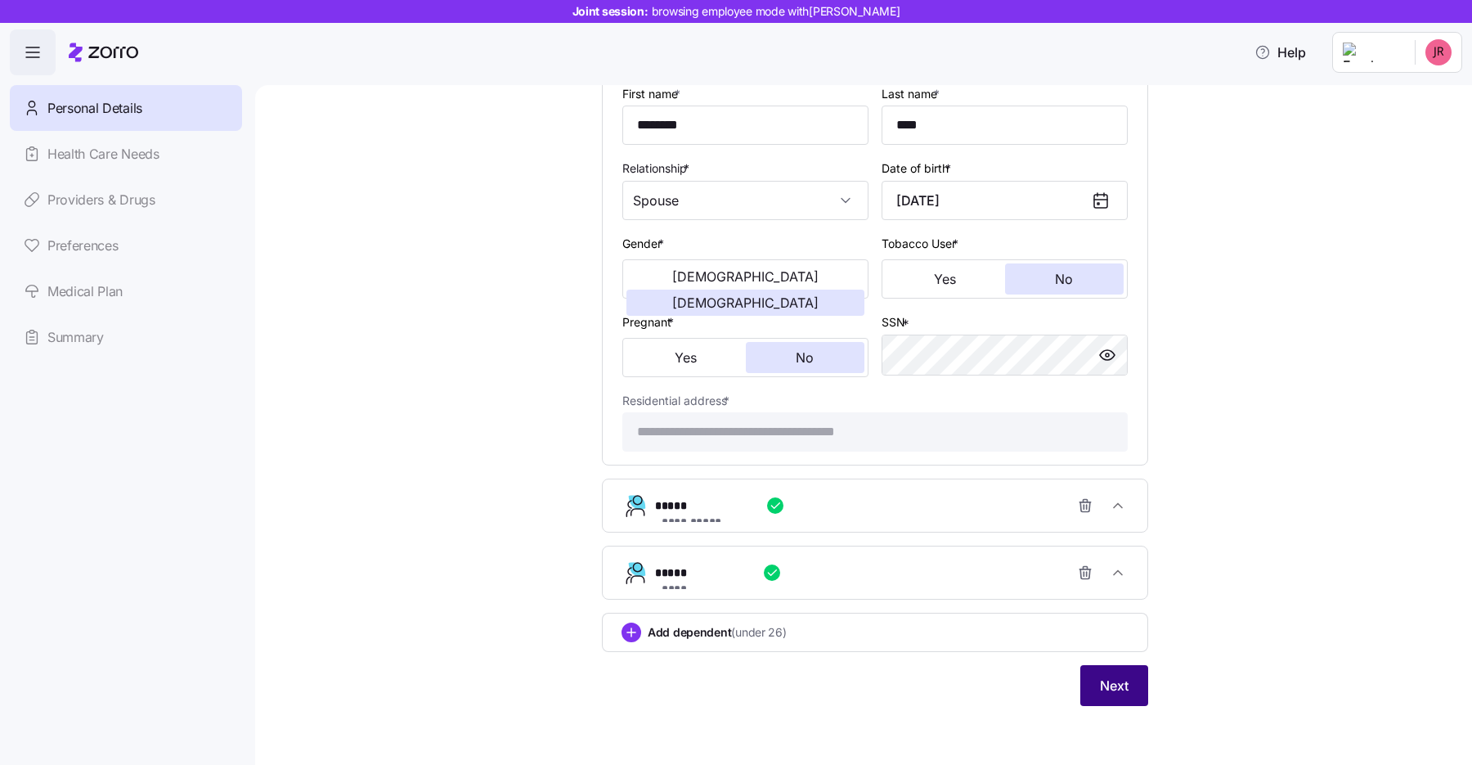
click at [1106, 687] on span "Next" at bounding box center [1114, 686] width 29 height 20
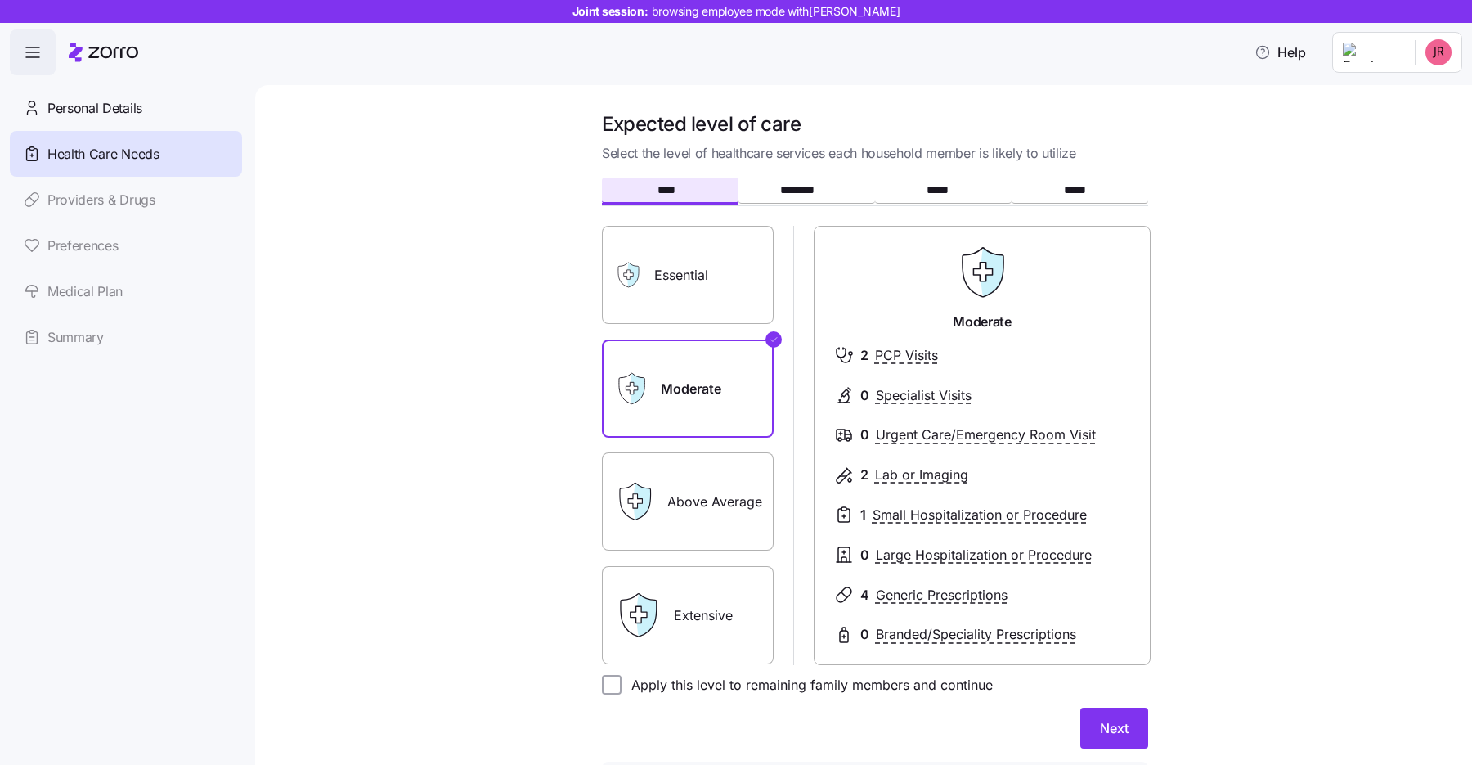
click at [656, 673] on form "**** ******** ***** ***** Essential Moderate Above Average Extensive Moderate 2…" at bounding box center [875, 509] width 546 height 658
click at [613, 689] on input "Apply this level to remaining family members and continue" at bounding box center [612, 685] width 20 height 20
checkbox input "true"
click at [1117, 725] on span "Next" at bounding box center [1114, 728] width 29 height 20
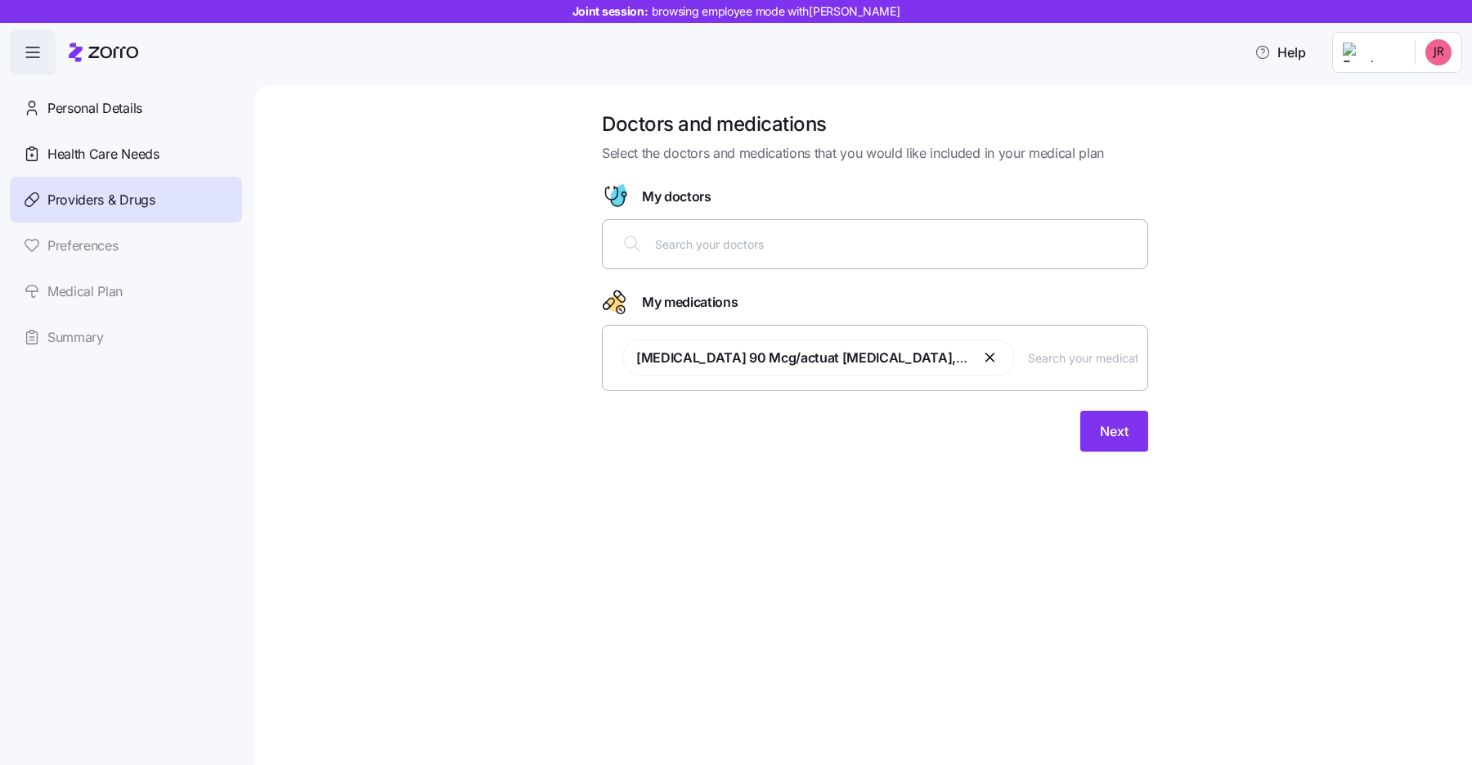
click at [687, 239] on input "text" at bounding box center [896, 244] width 483 height 18
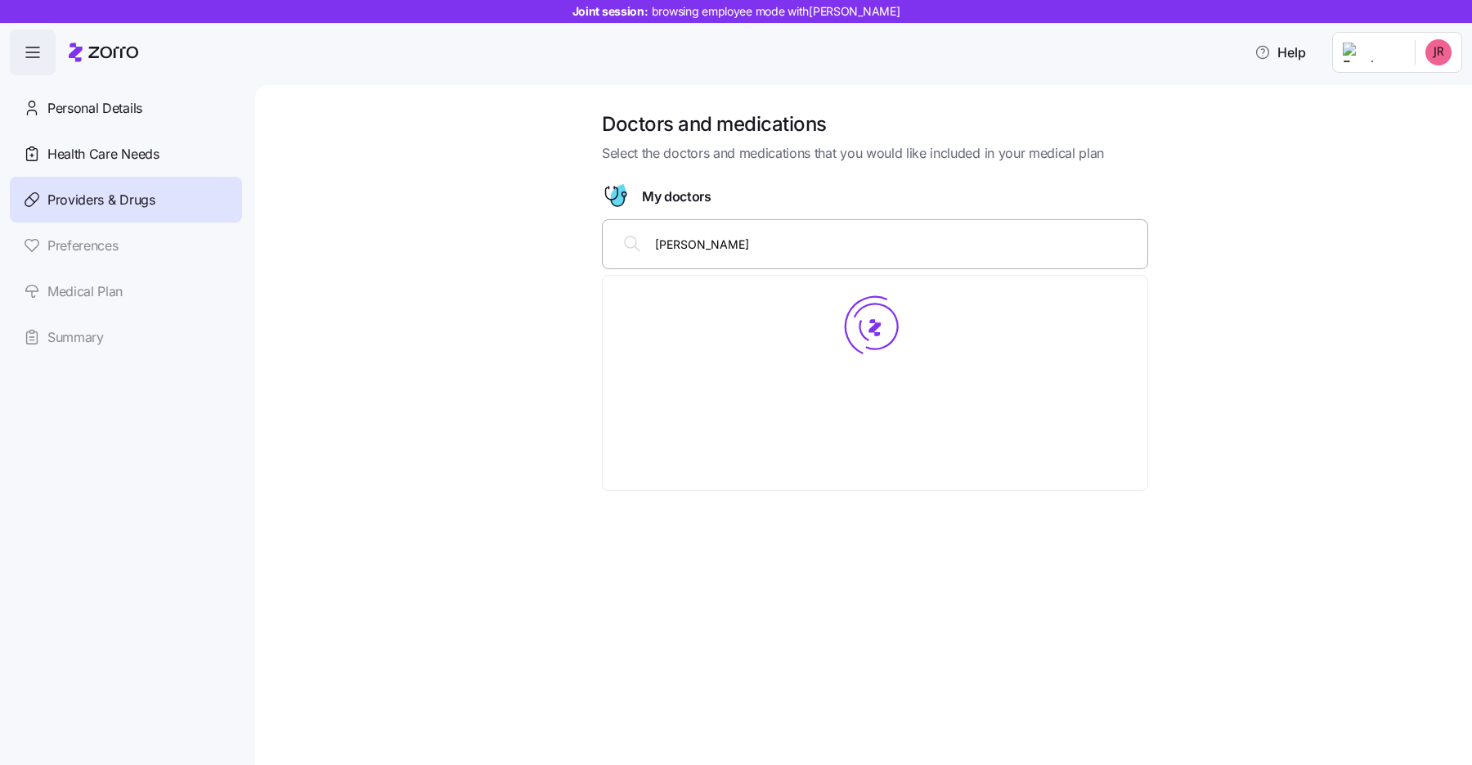
type input "[PERSON_NAME]"
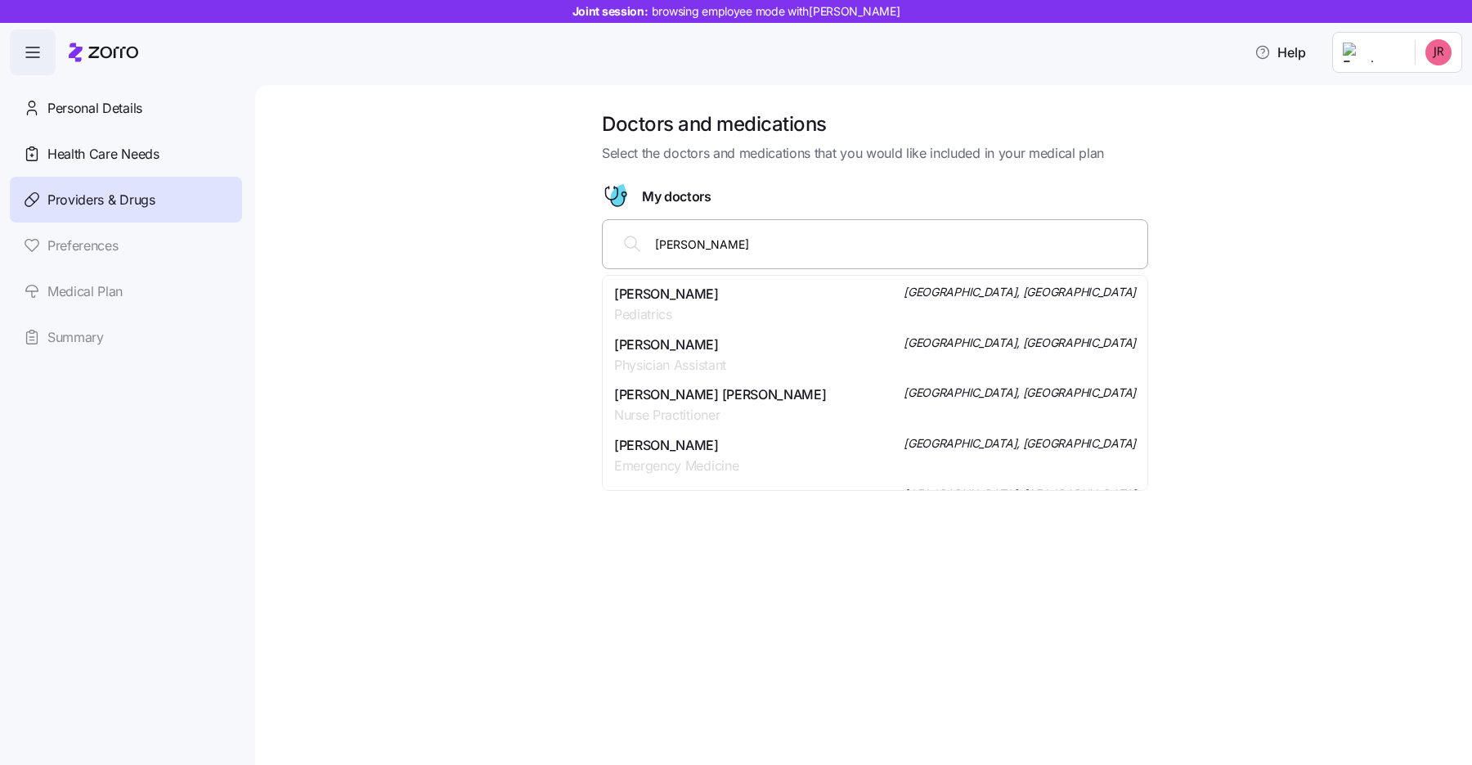
click at [708, 293] on span "[PERSON_NAME]" at bounding box center [666, 294] width 105 height 20
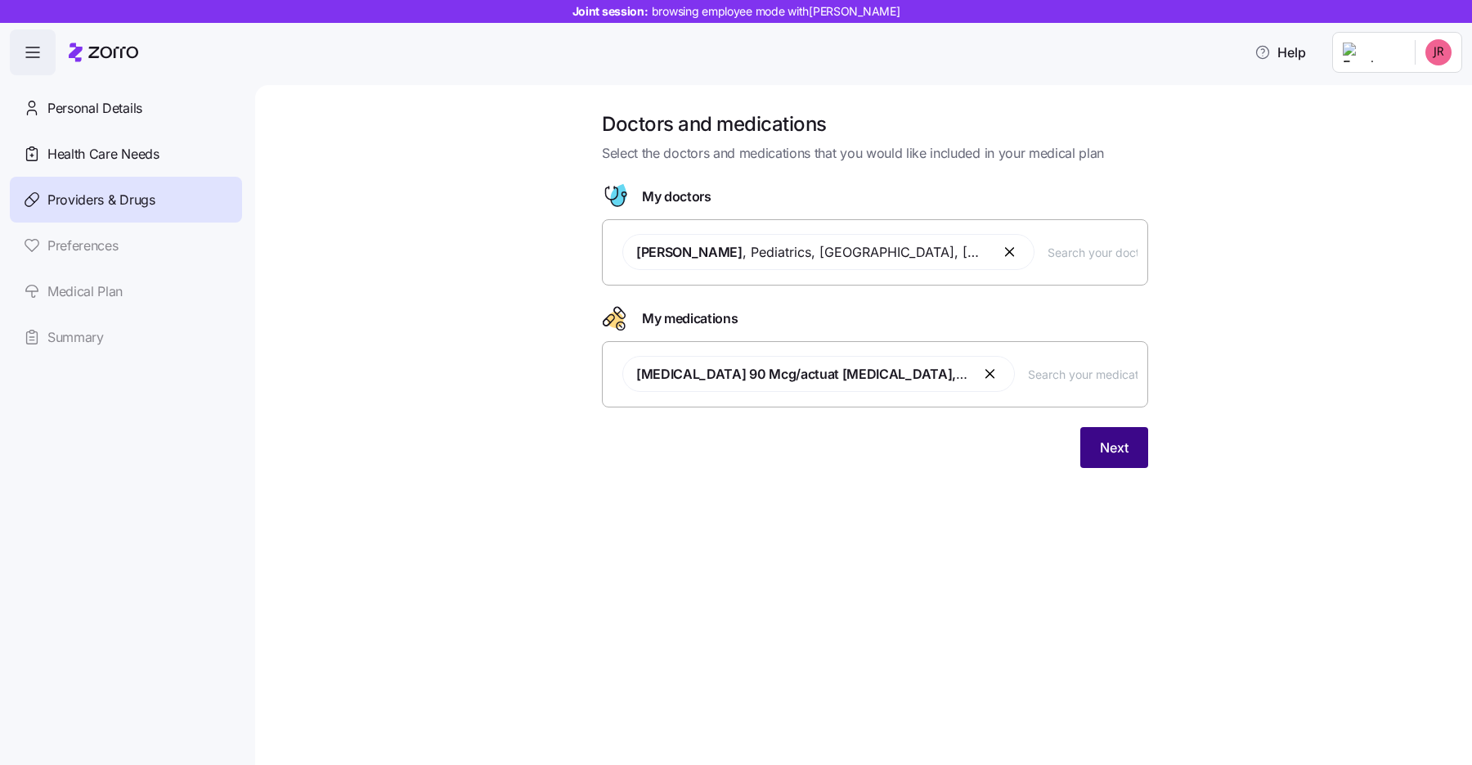
click at [1111, 460] on button "Next" at bounding box center [1114, 447] width 68 height 41
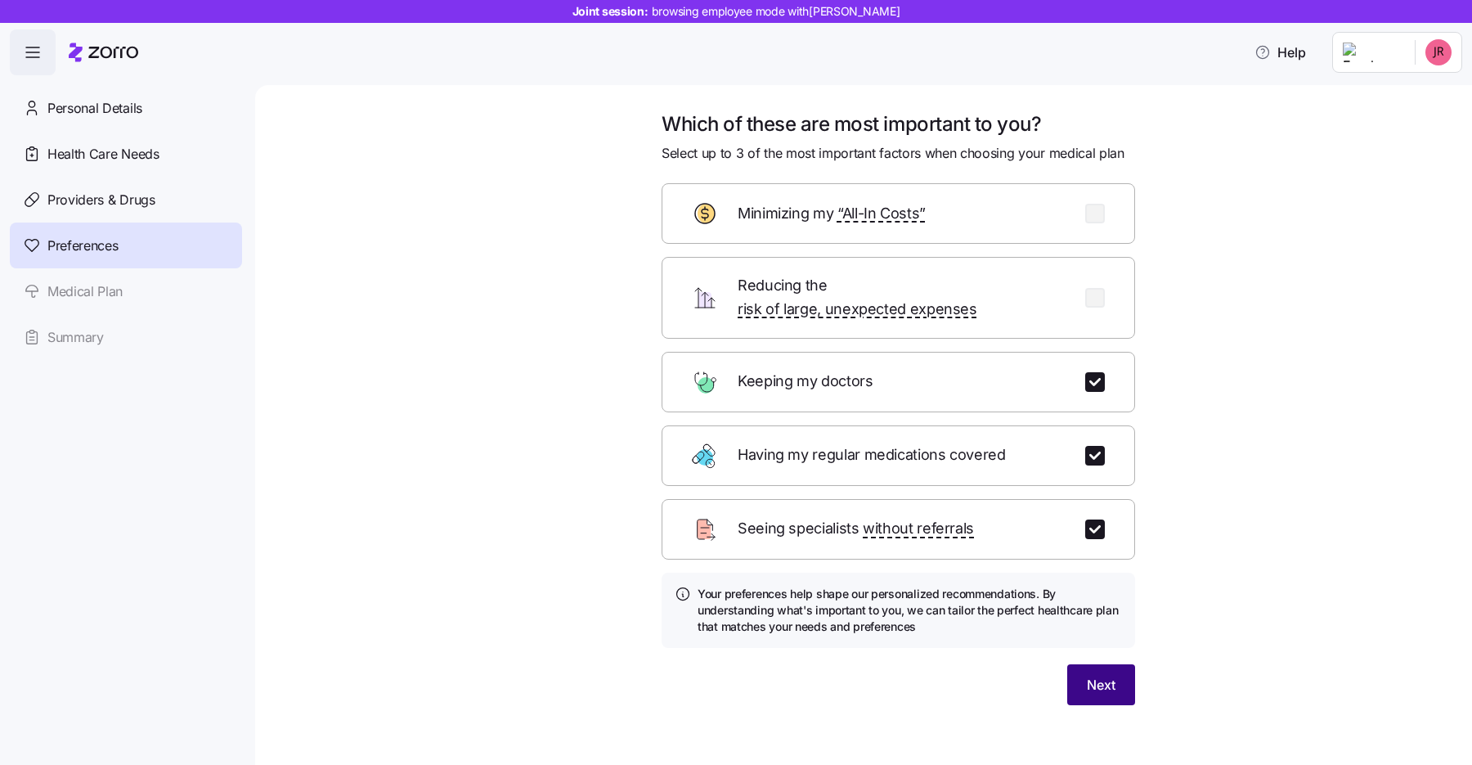
click at [1098, 664] on button "Next" at bounding box center [1101, 684] width 68 height 41
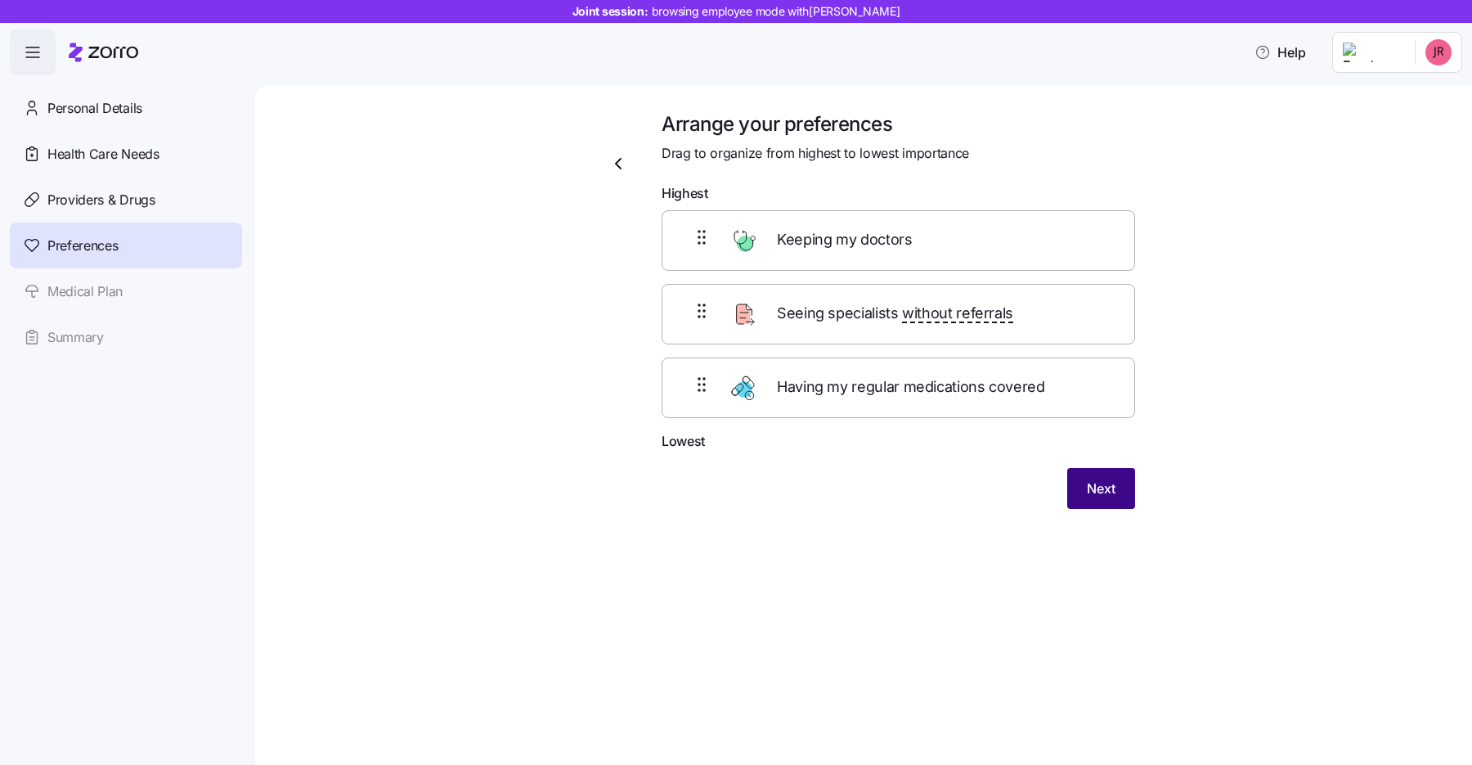
click at [1097, 487] on span "Next" at bounding box center [1101, 488] width 29 height 20
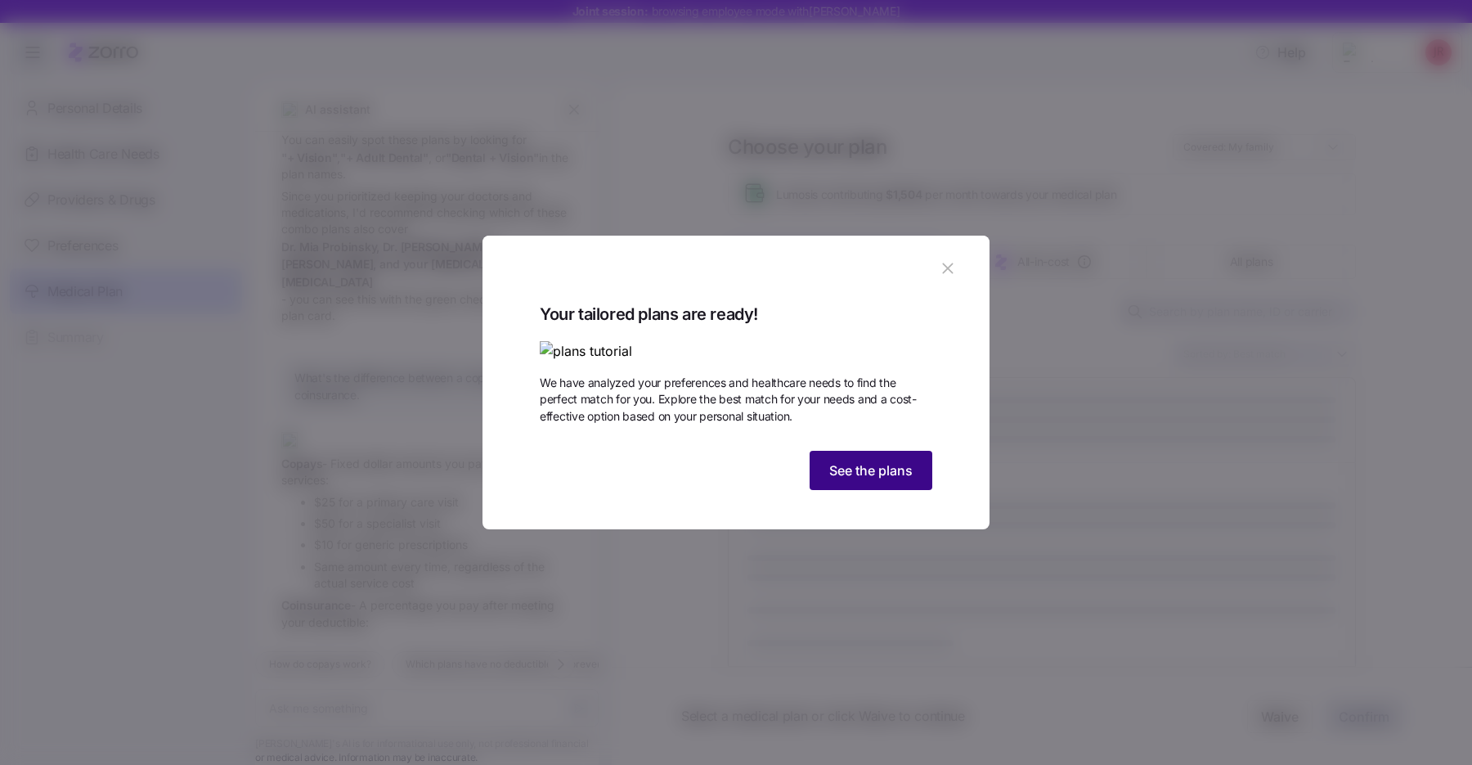
click at [909, 480] on span "See the plans" at bounding box center [870, 470] width 83 height 20
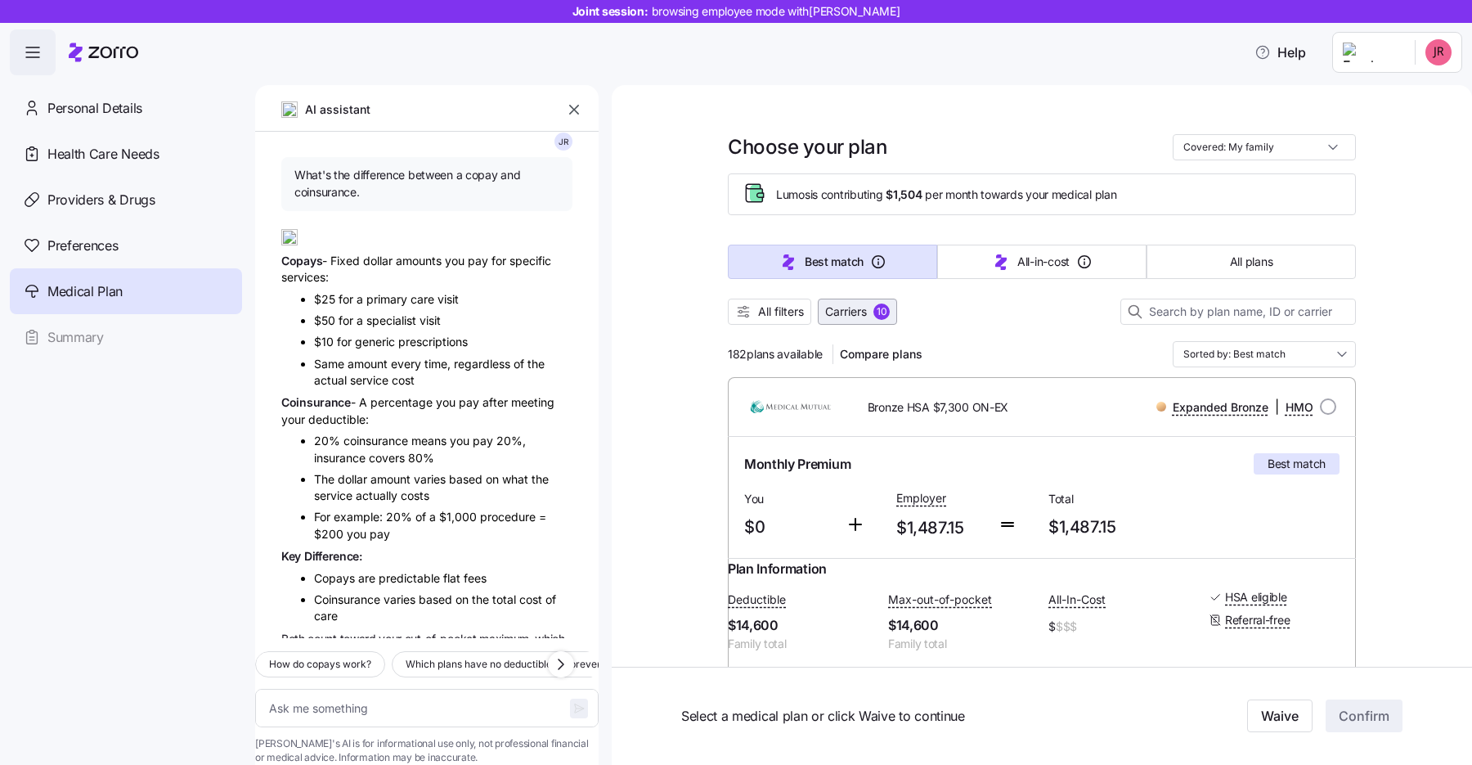
click at [854, 311] on span "Carriers" at bounding box center [846, 311] width 42 height 16
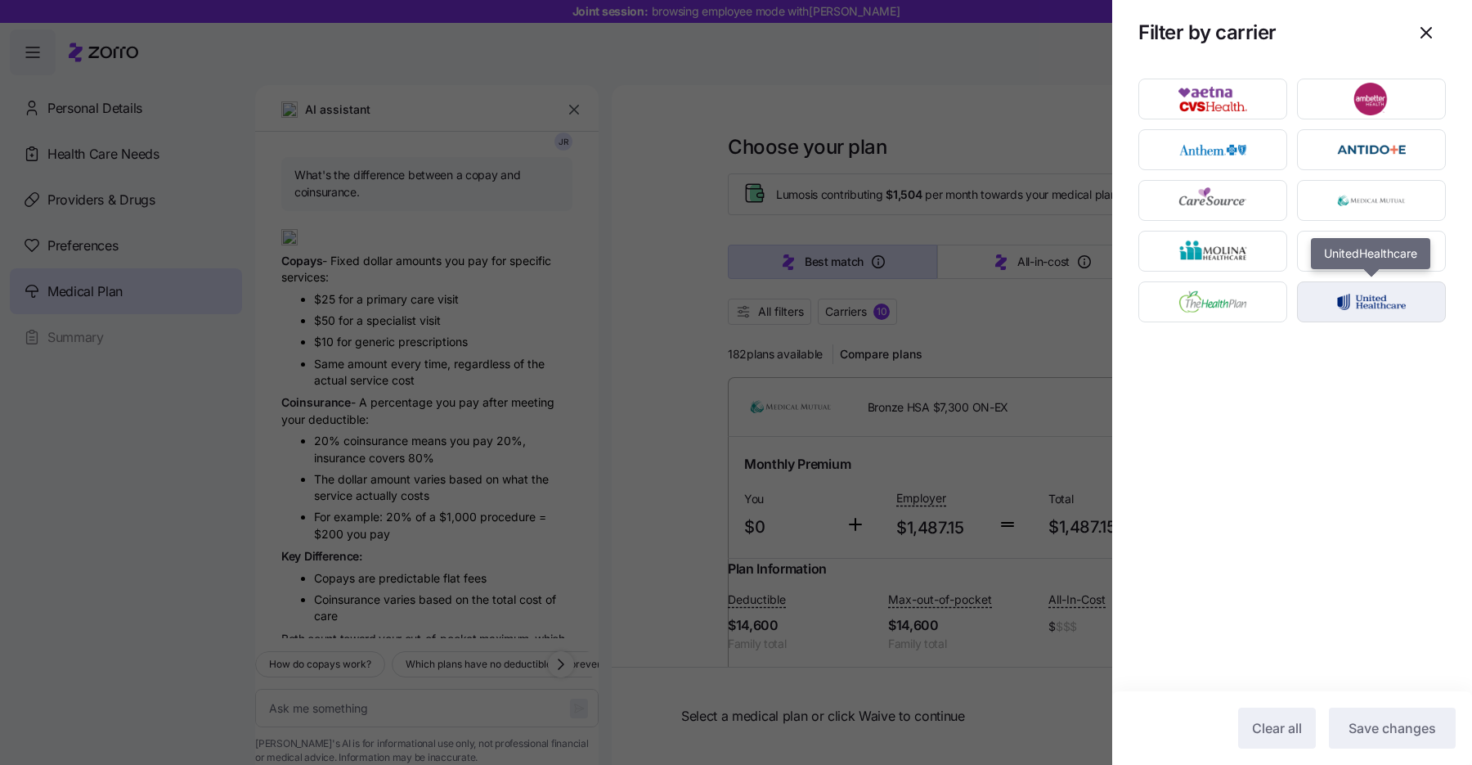
click at [1342, 305] on img "button" at bounding box center [1372, 301] width 120 height 33
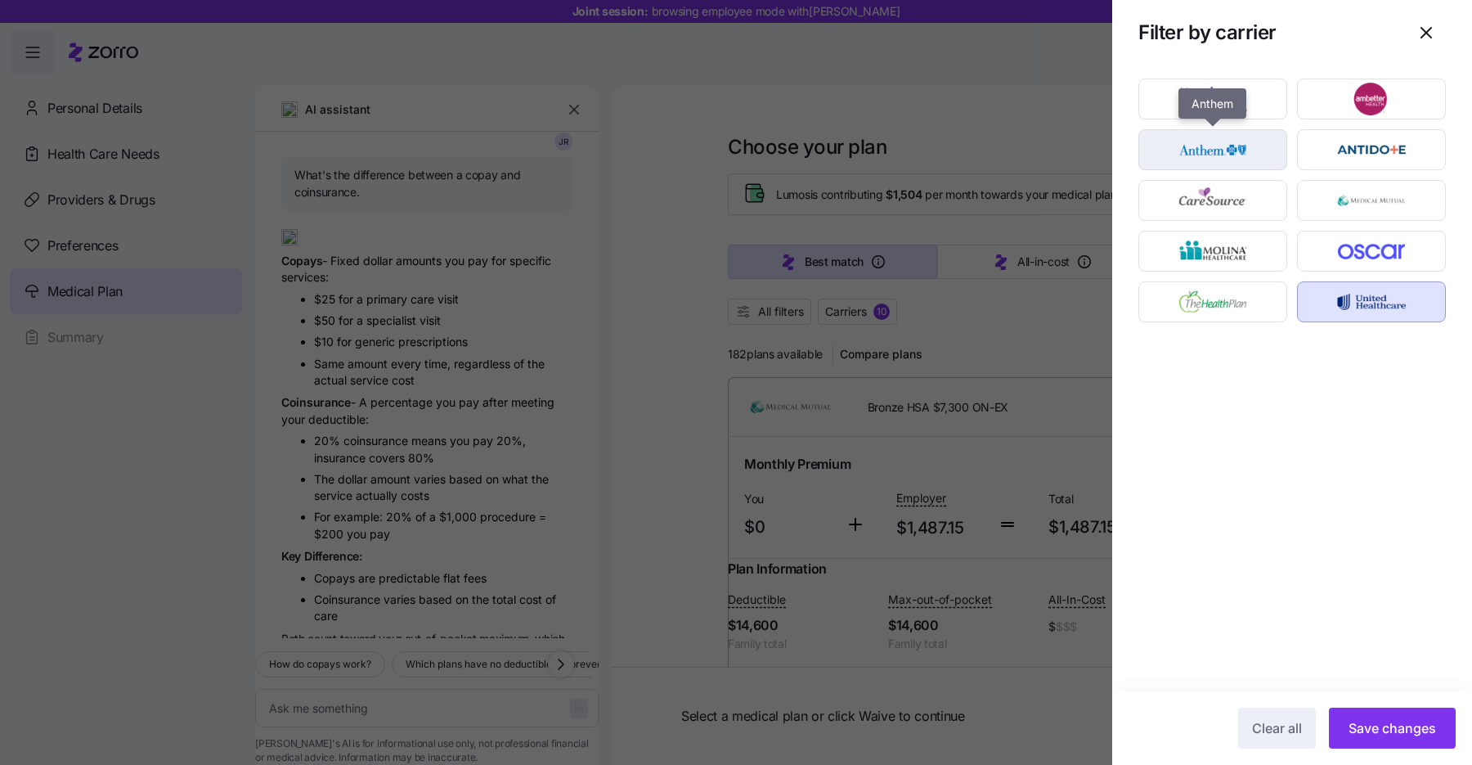
click at [1241, 154] on img "button" at bounding box center [1213, 149] width 120 height 33
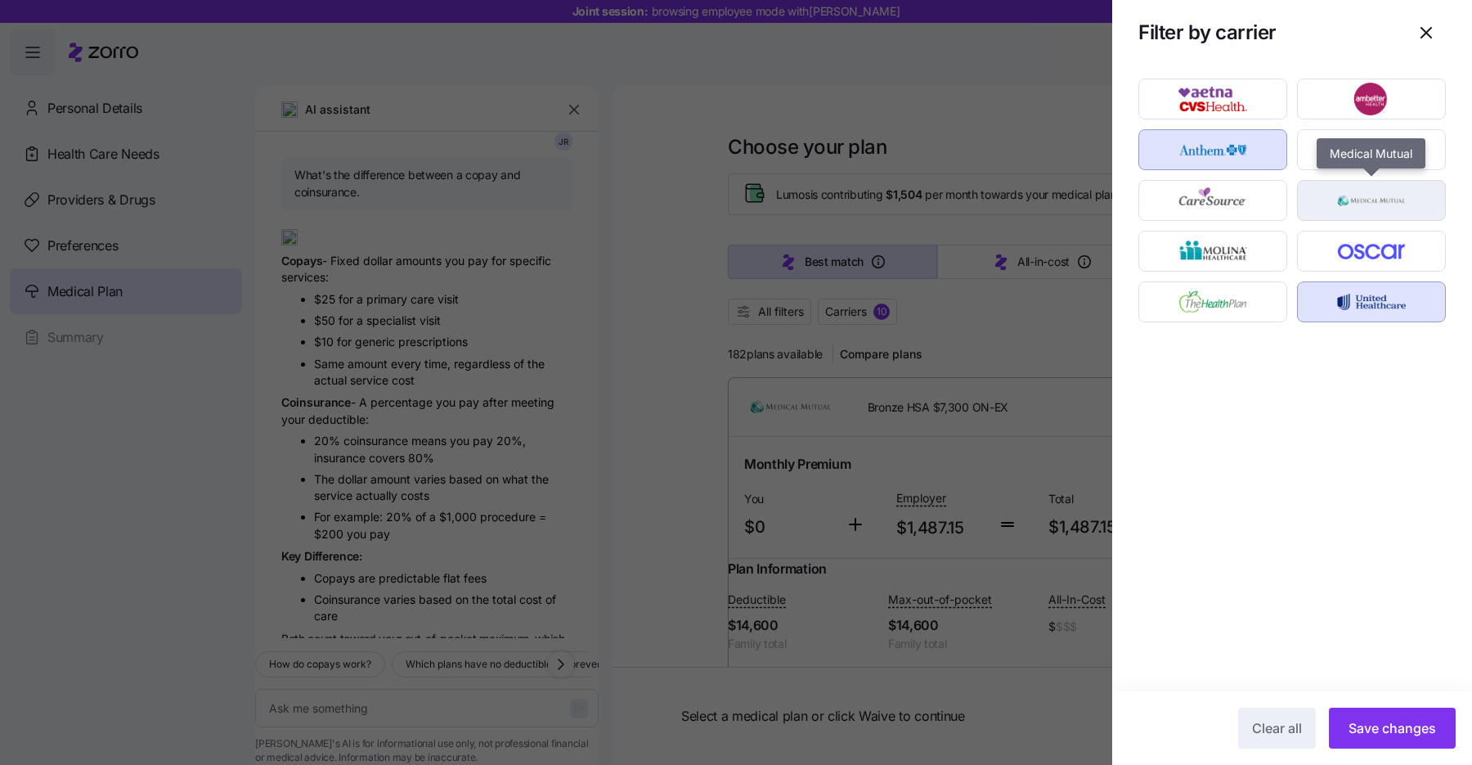
click at [1341, 198] on img "button" at bounding box center [1372, 200] width 120 height 33
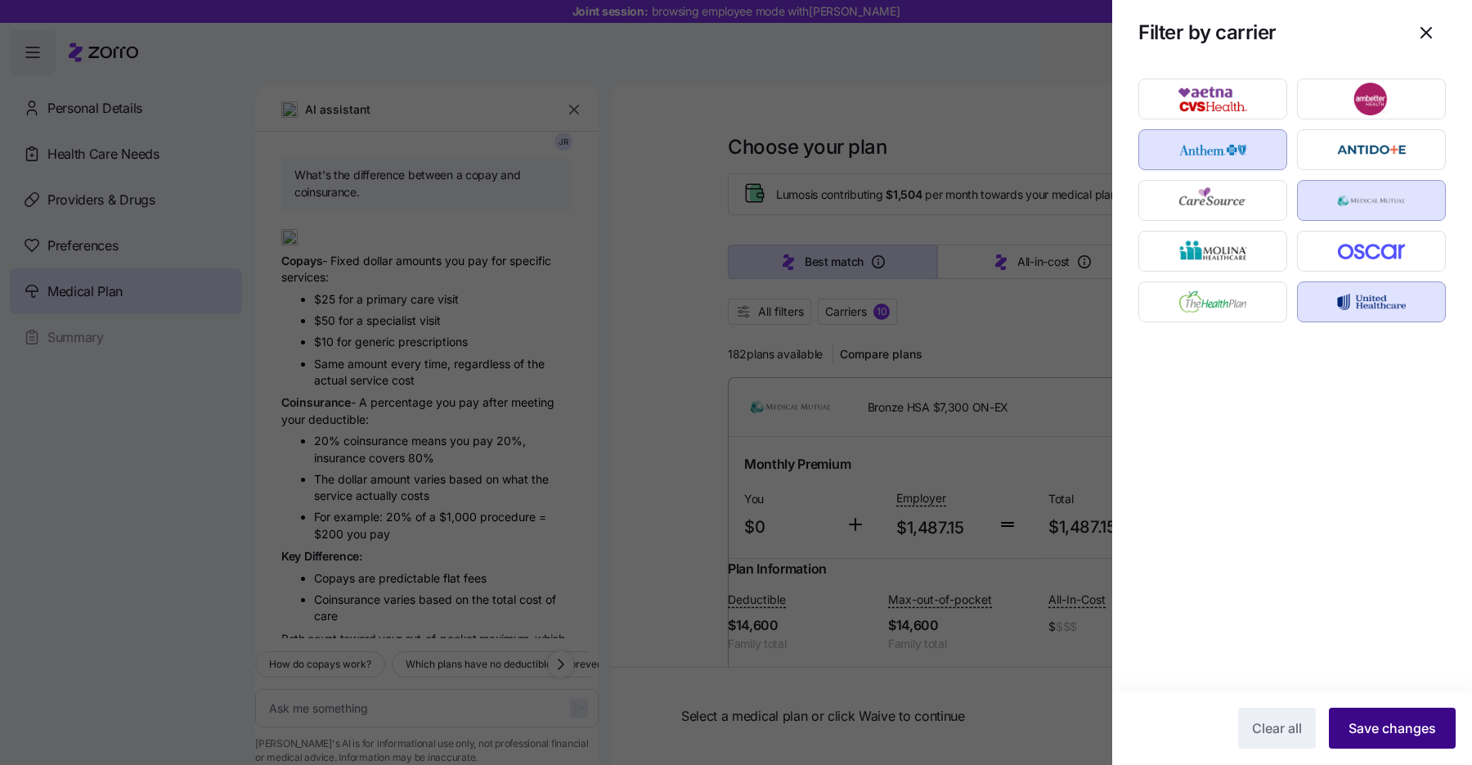
click at [1367, 728] on span "Save changes" at bounding box center [1393, 728] width 88 height 20
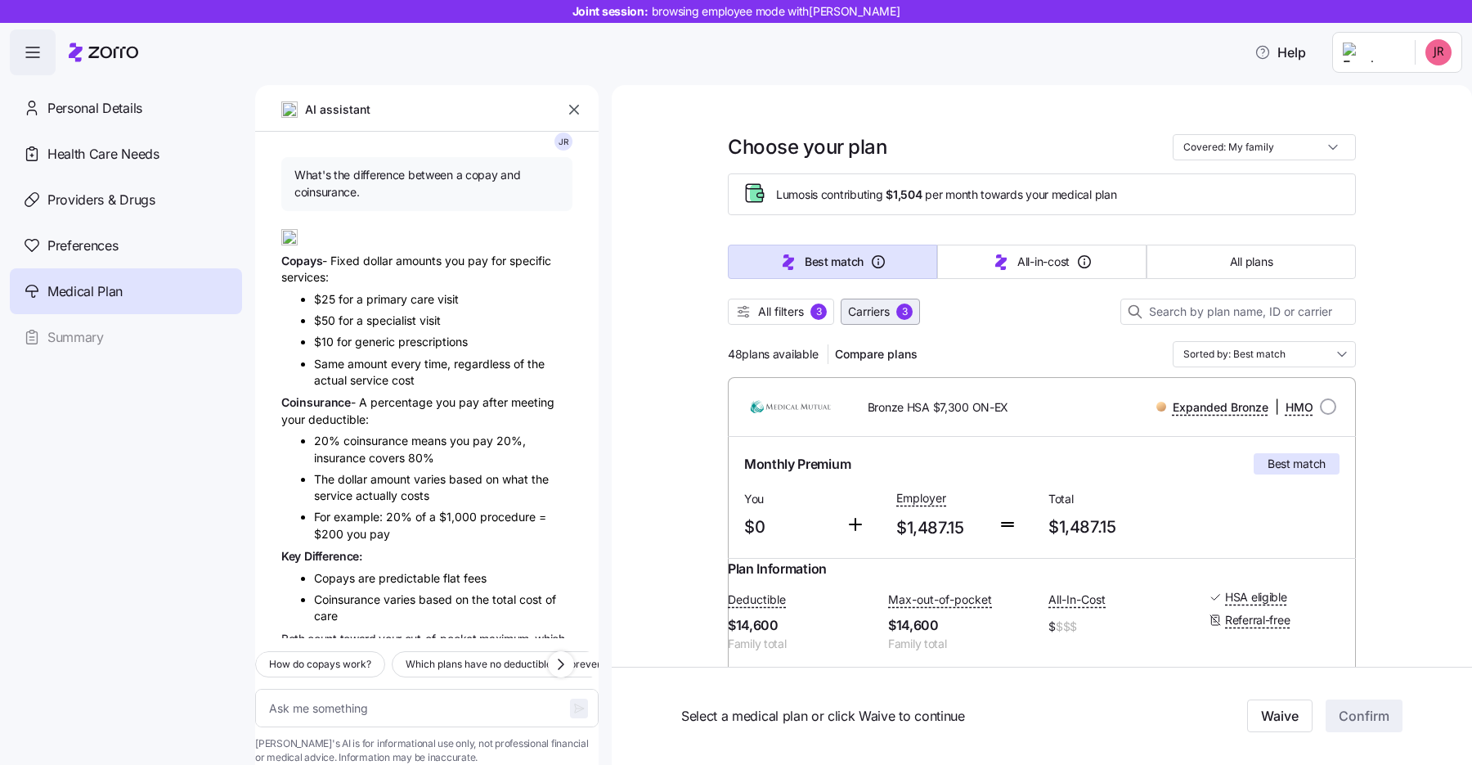
click at [873, 310] on span "Carriers" at bounding box center [869, 311] width 42 height 16
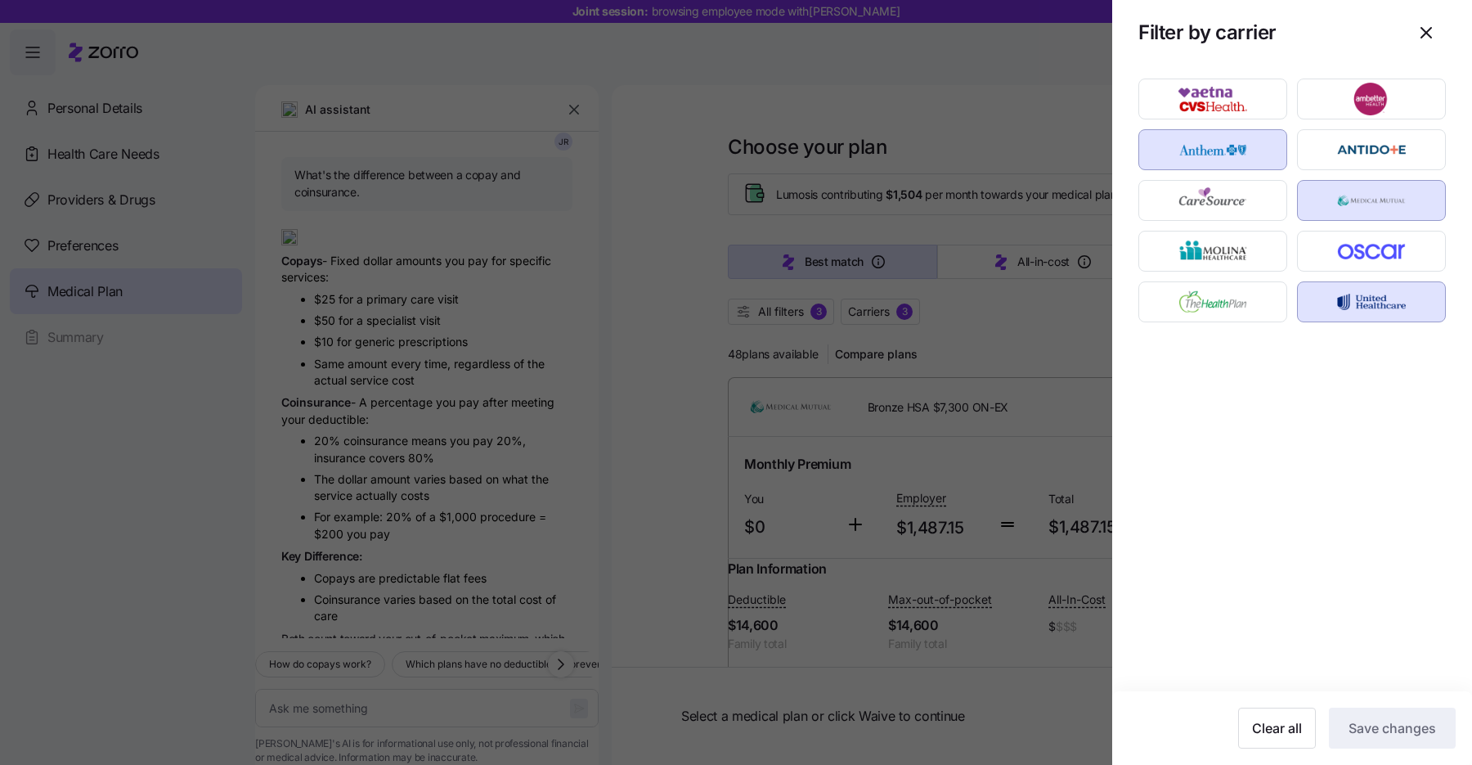
click at [1237, 150] on img "button" at bounding box center [1213, 149] width 120 height 33
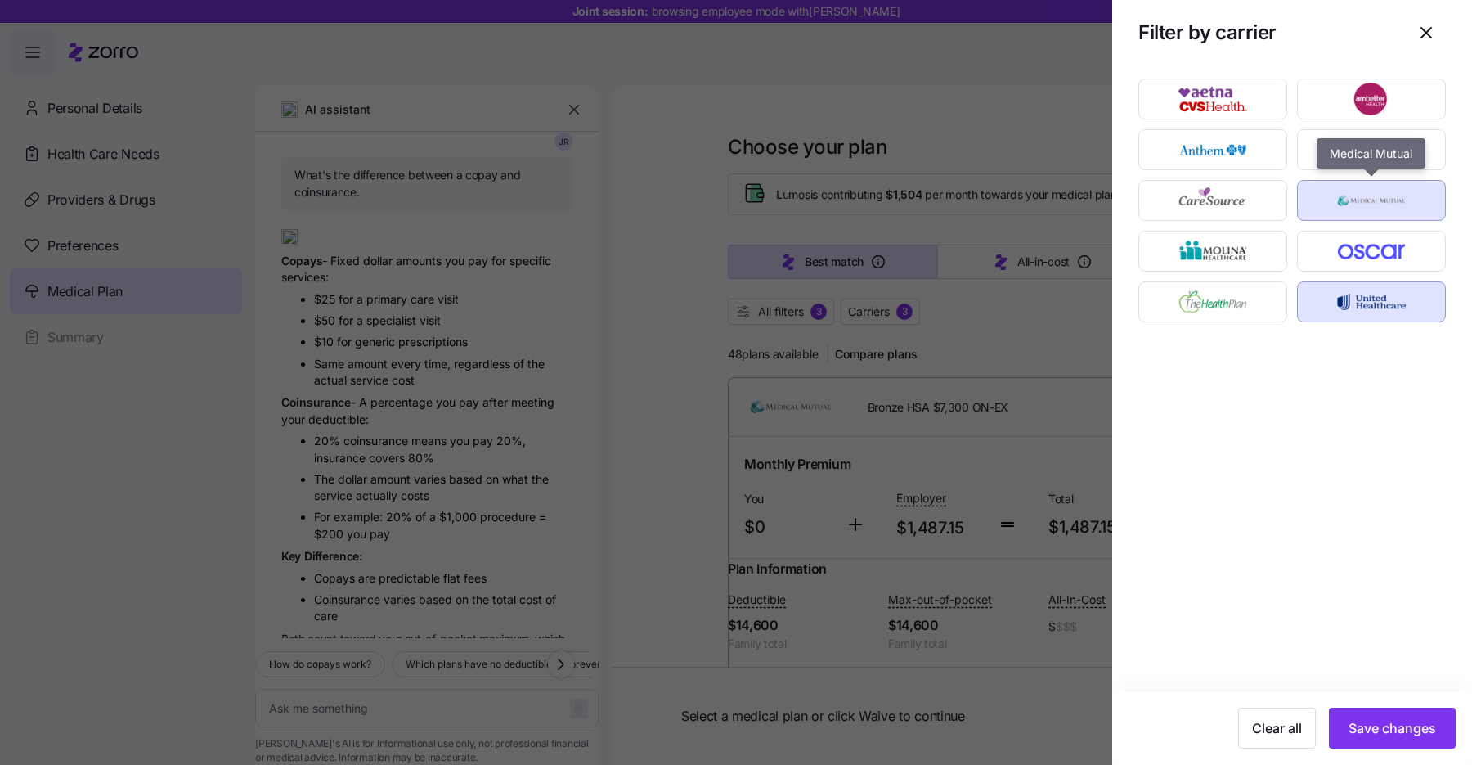
click at [1331, 202] on img "button" at bounding box center [1372, 200] width 120 height 33
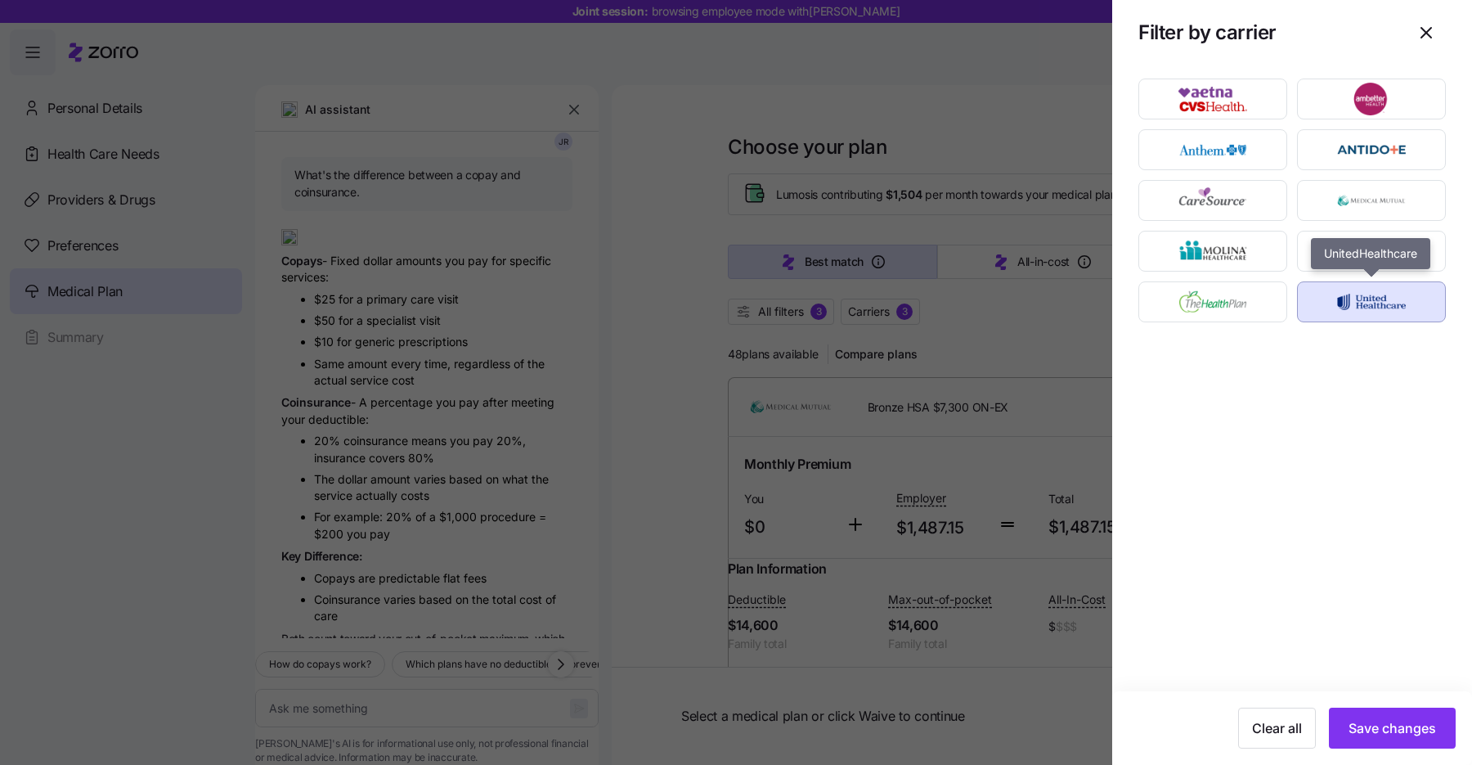
click at [1331, 298] on img "button" at bounding box center [1372, 301] width 120 height 33
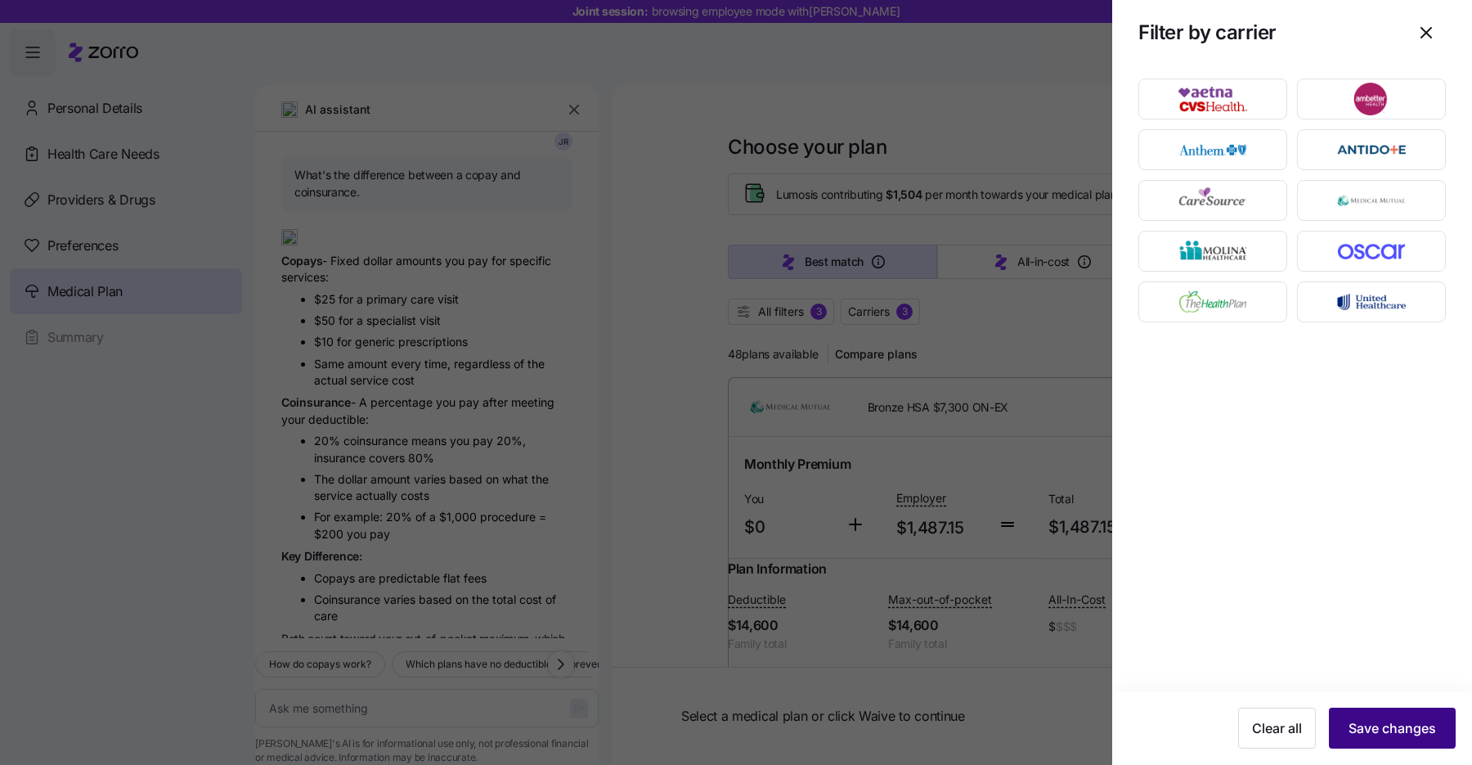
click at [1375, 723] on span "Save changes" at bounding box center [1393, 728] width 88 height 20
type textarea "x"
